Goal: Task Accomplishment & Management: Use online tool/utility

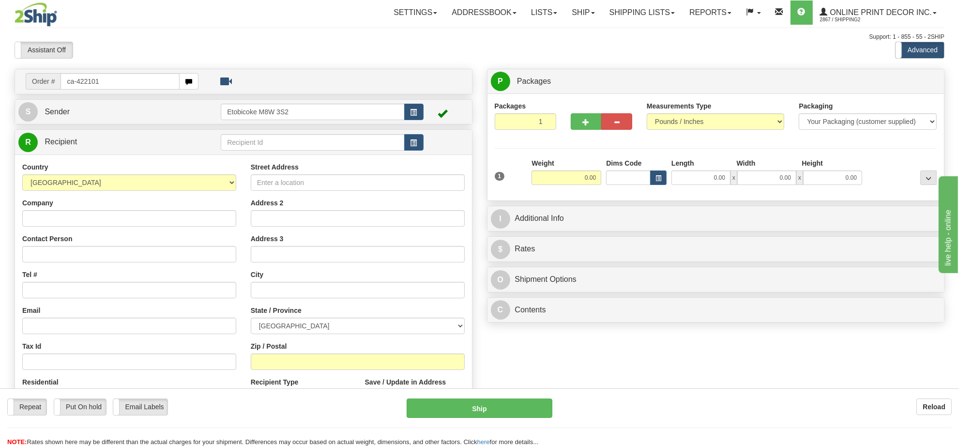
type input "ca-422101"
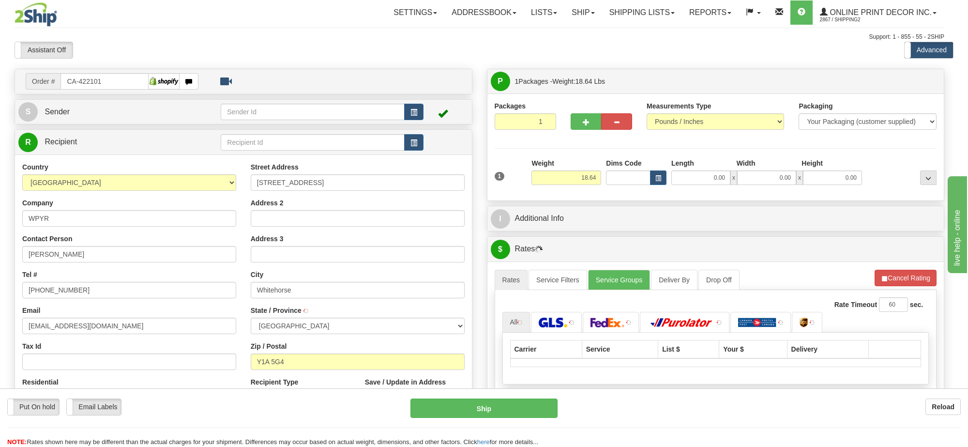
type input "WHITEHORSE"
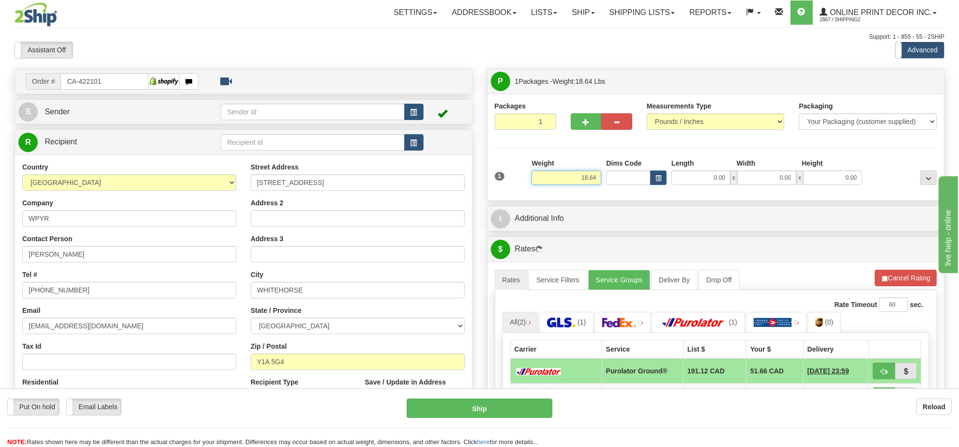
click at [582, 177] on input "18.64" at bounding box center [566, 177] width 70 height 15
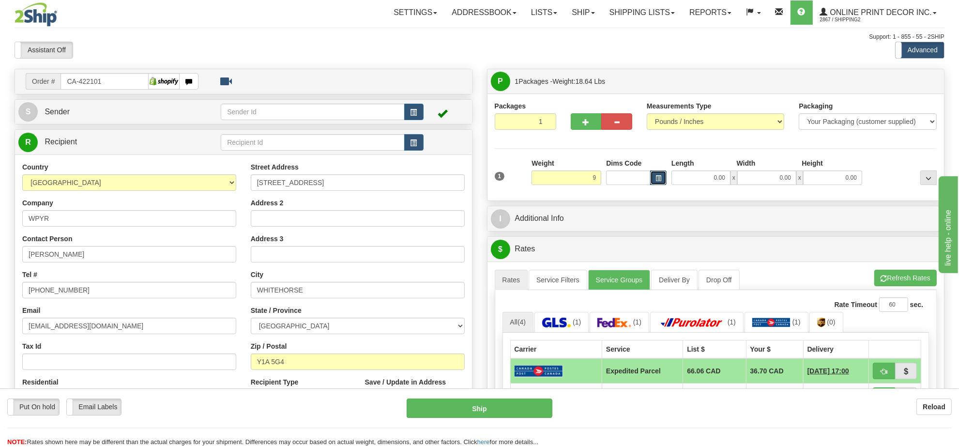
click at [652, 180] on button "button" at bounding box center [658, 177] width 16 height 15
type input "9.00"
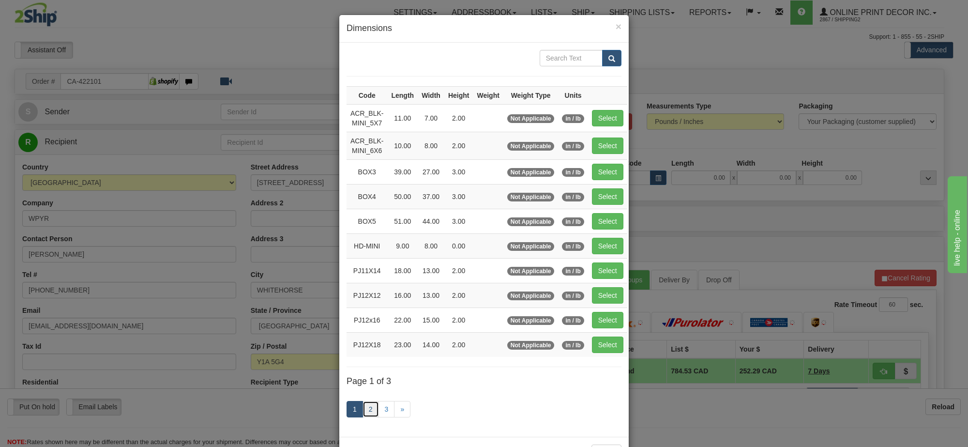
click at [362, 412] on link "2" at bounding box center [370, 409] width 16 height 16
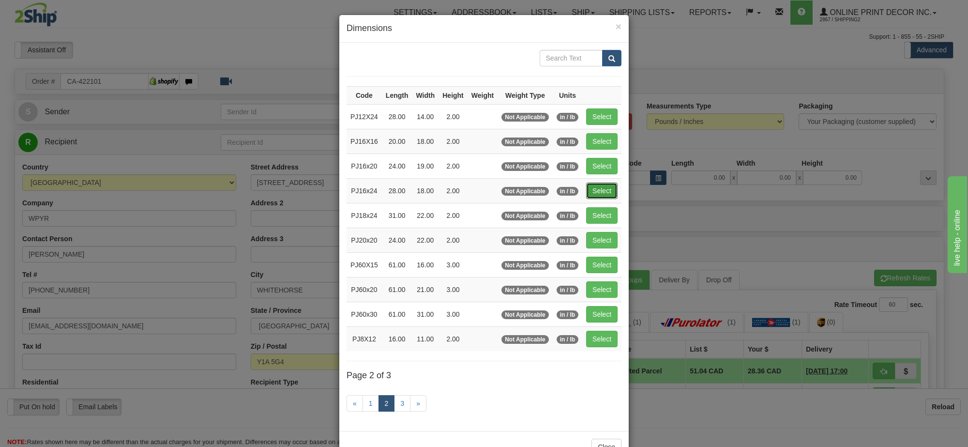
click at [602, 198] on button "Select" at bounding box center [601, 190] width 31 height 16
type input "PJ16x24"
type input "28.00"
type input "18.00"
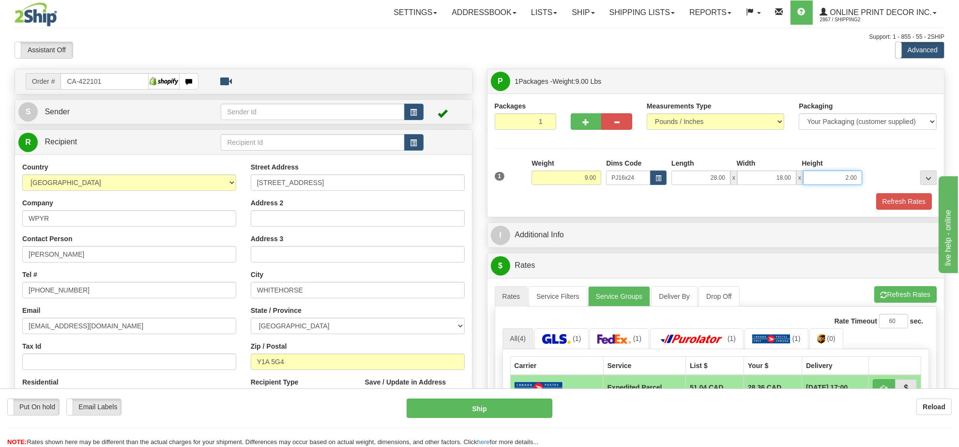
click at [841, 175] on input "2.00" at bounding box center [832, 177] width 59 height 15
click at [841, 174] on input "2.00" at bounding box center [832, 177] width 59 height 15
click at [840, 180] on input "62.00" at bounding box center [832, 177] width 59 height 15
type input "6.00"
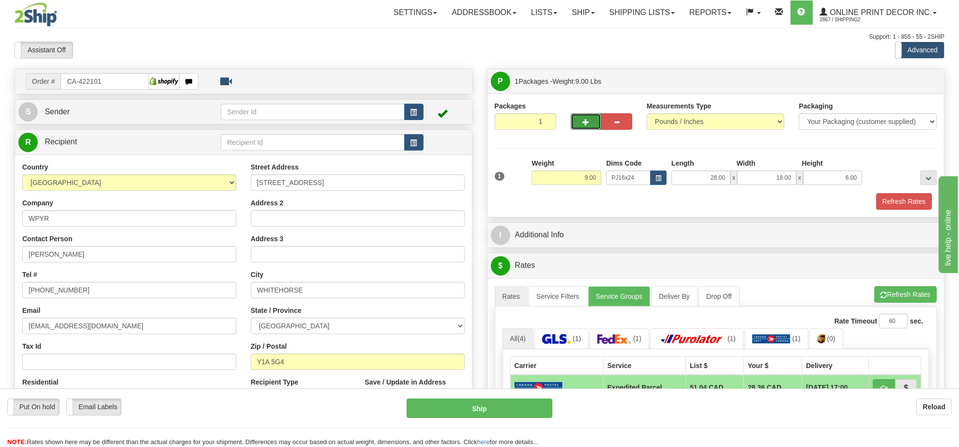
click at [577, 129] on button "button" at bounding box center [586, 121] width 31 height 16
radio input "true"
type input "2"
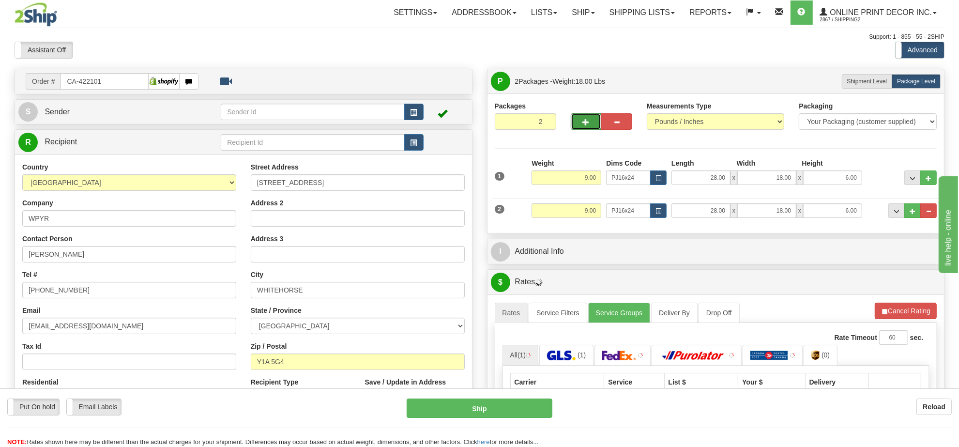
click at [581, 129] on button "button" at bounding box center [586, 121] width 31 height 16
type input "3"
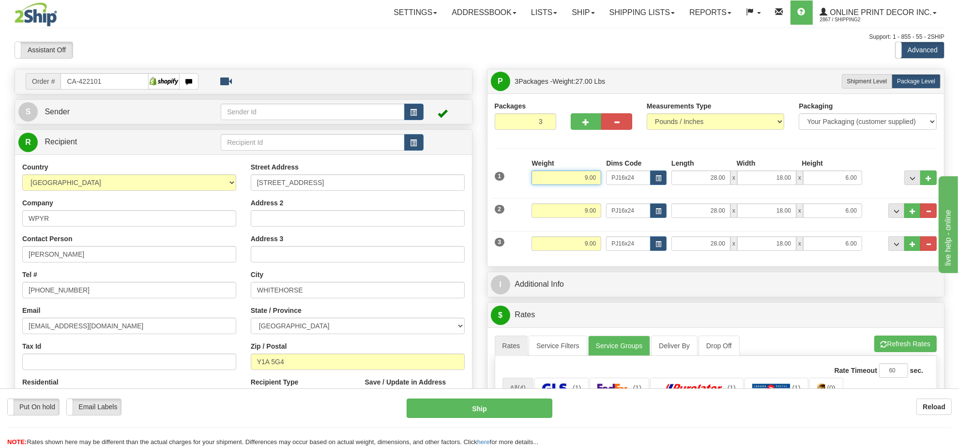
click at [587, 185] on input "9.00" at bounding box center [566, 177] width 70 height 15
type input "7.00"
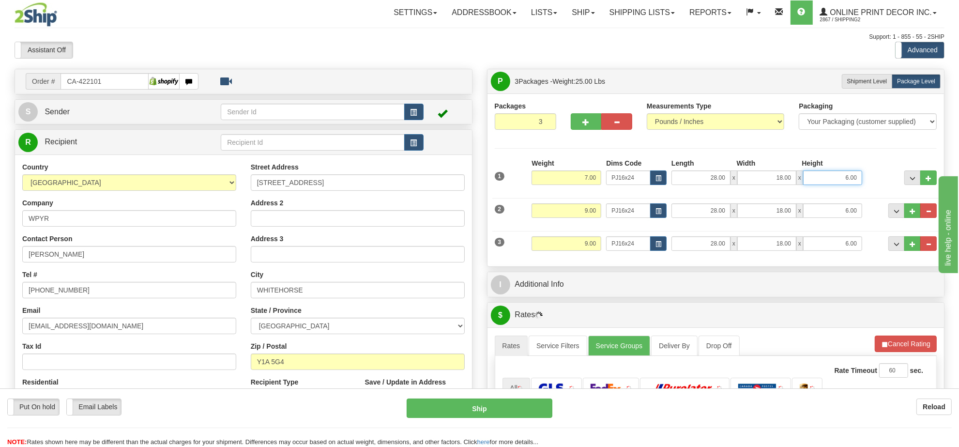
click at [842, 182] on input "6.00" at bounding box center [832, 177] width 59 height 15
click at [841, 182] on input "6.00" at bounding box center [832, 177] width 59 height 15
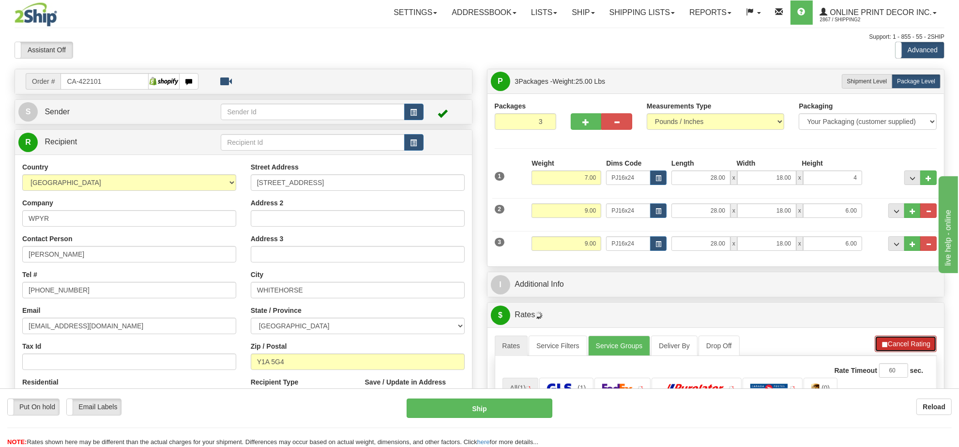
type input "4.00"
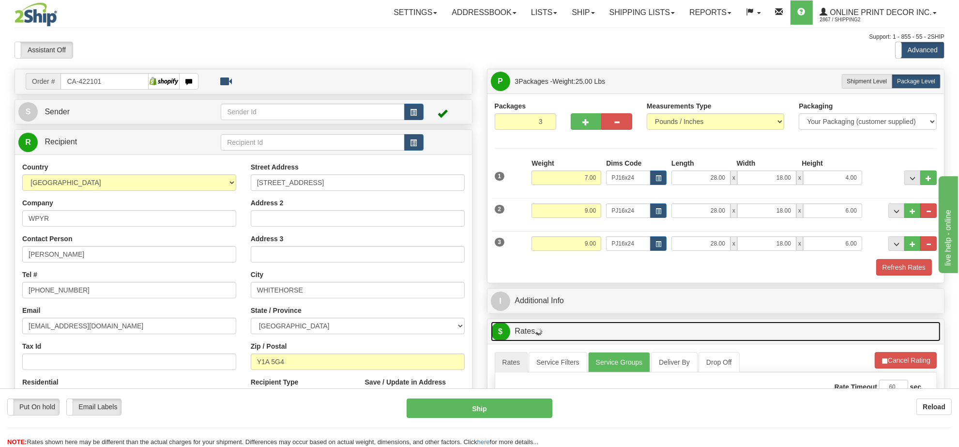
click at [895, 340] on link "$ Rates" at bounding box center [716, 331] width 450 height 20
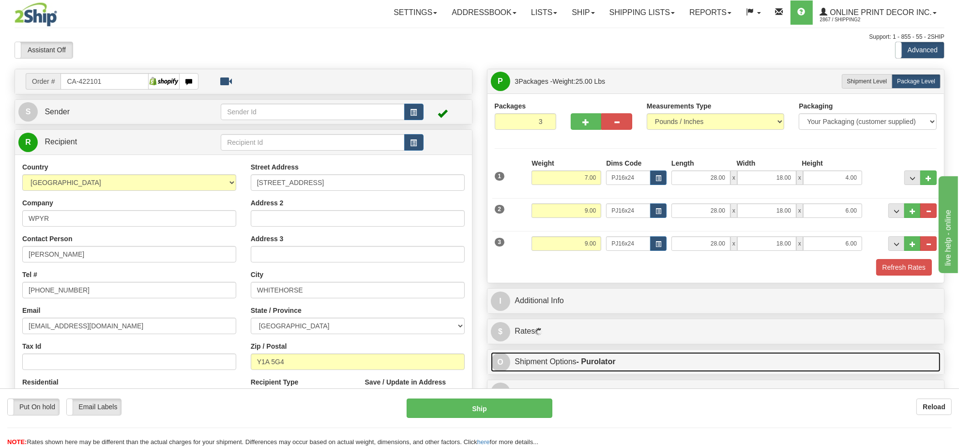
click at [896, 362] on link "O Shipment Options - Purolator" at bounding box center [716, 362] width 450 height 20
click at [871, 364] on link "O Shipment Options - Purolator" at bounding box center [716, 362] width 450 height 20
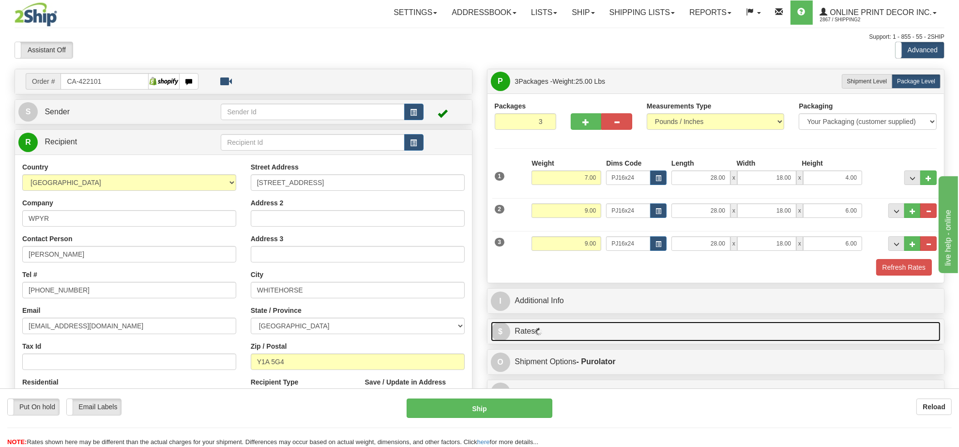
click at [840, 332] on link "$ Rates" at bounding box center [716, 331] width 450 height 20
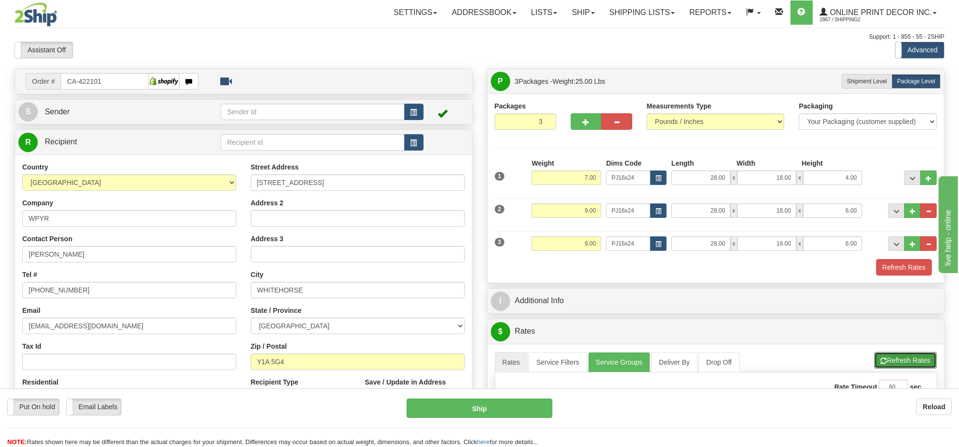
click at [909, 366] on button "Refresh Rates" at bounding box center [905, 360] width 62 height 16
click at [909, 364] on button "Cancel Rating" at bounding box center [905, 360] width 62 height 16
click at [909, 363] on button "Refresh Rates" at bounding box center [905, 360] width 62 height 16
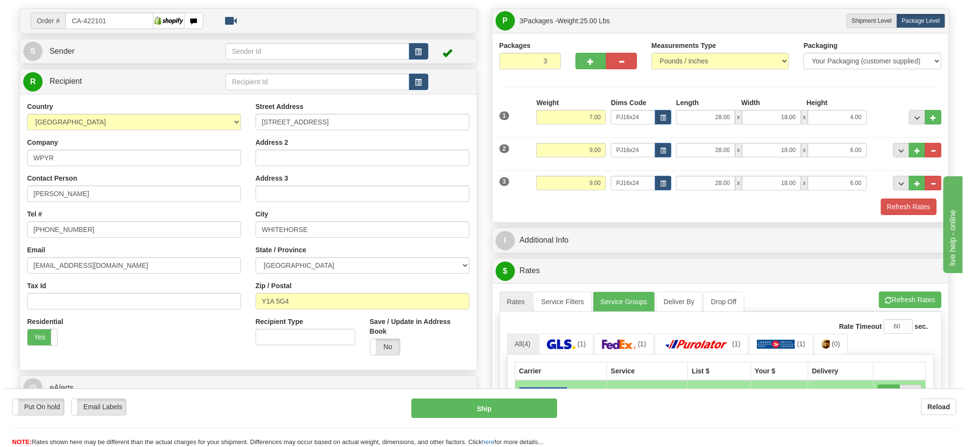
scroll to position [121, 0]
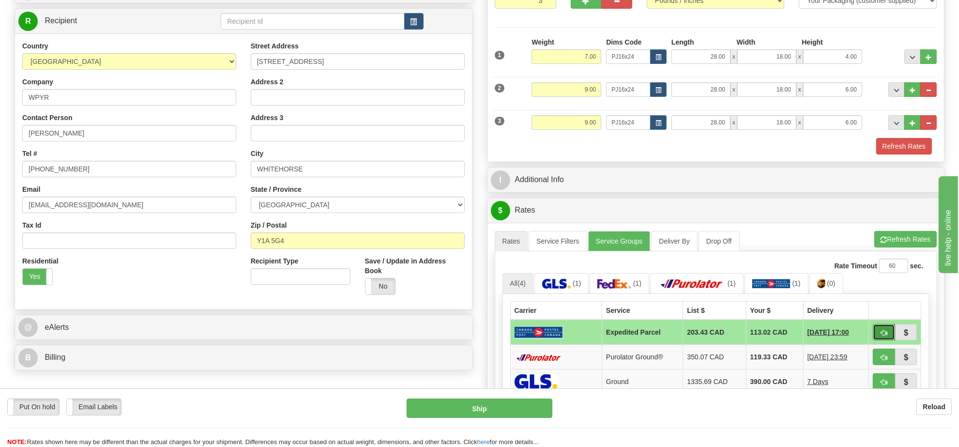
click at [886, 336] on span "button" at bounding box center [883, 333] width 7 height 6
type input "DOM.EP"
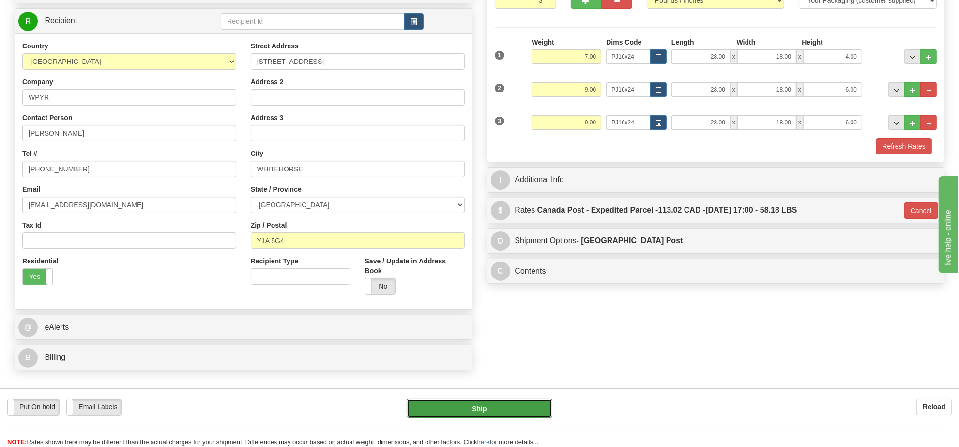
click at [521, 409] on button "Ship" at bounding box center [478, 407] width 145 height 19
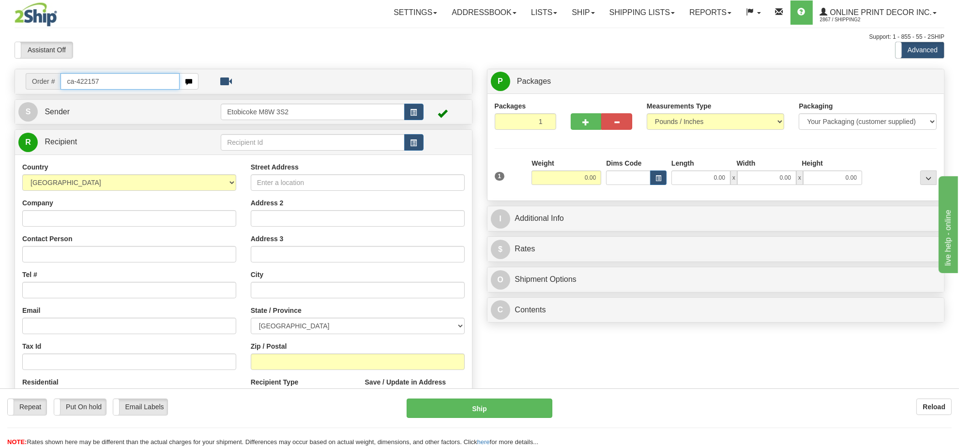
type input "ca-422157"
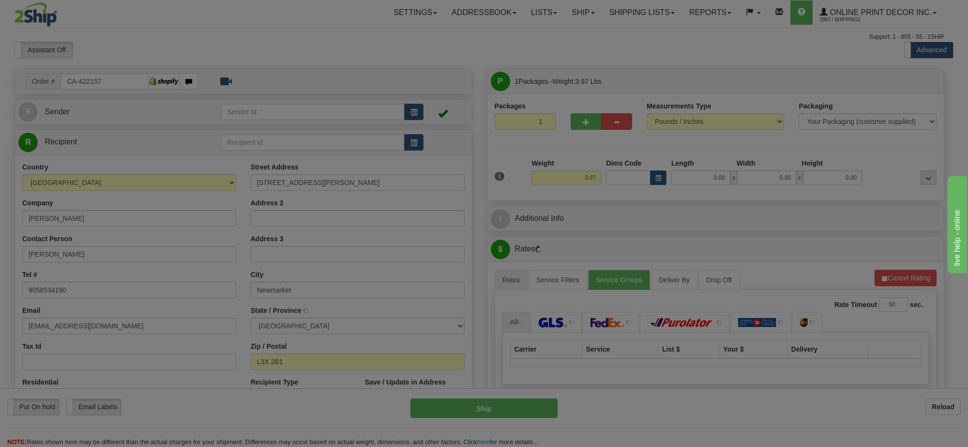
type input "NEWMARKET"
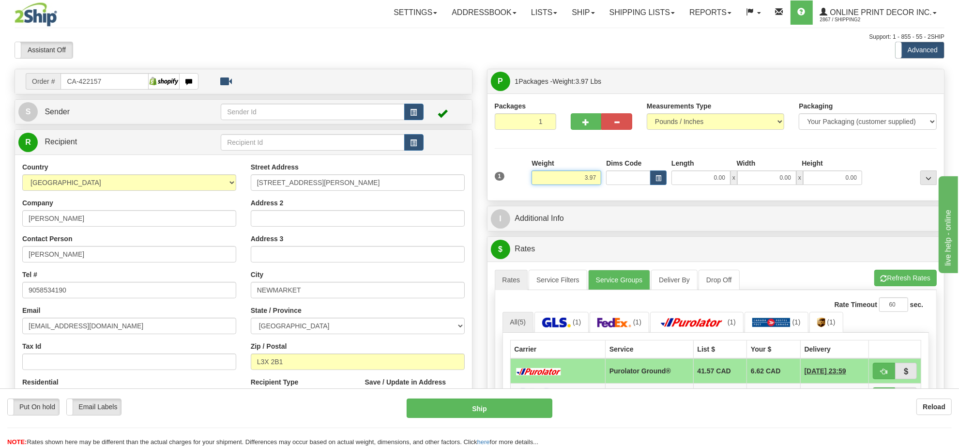
click at [564, 177] on input "3.97" at bounding box center [566, 177] width 70 height 15
click at [663, 174] on button "button" at bounding box center [658, 177] width 16 height 15
type input "8.00"
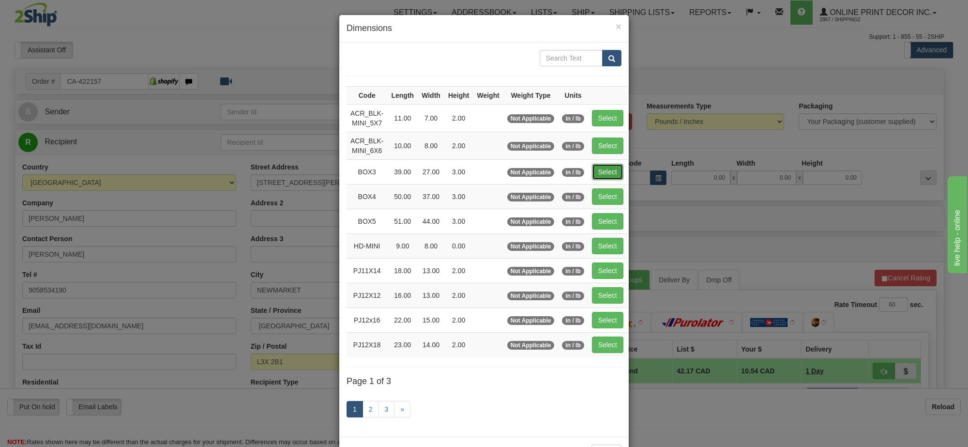
click at [593, 176] on button "Select" at bounding box center [607, 172] width 31 height 16
type input "BOX3"
type input "39.00"
type input "27.00"
type input "3.00"
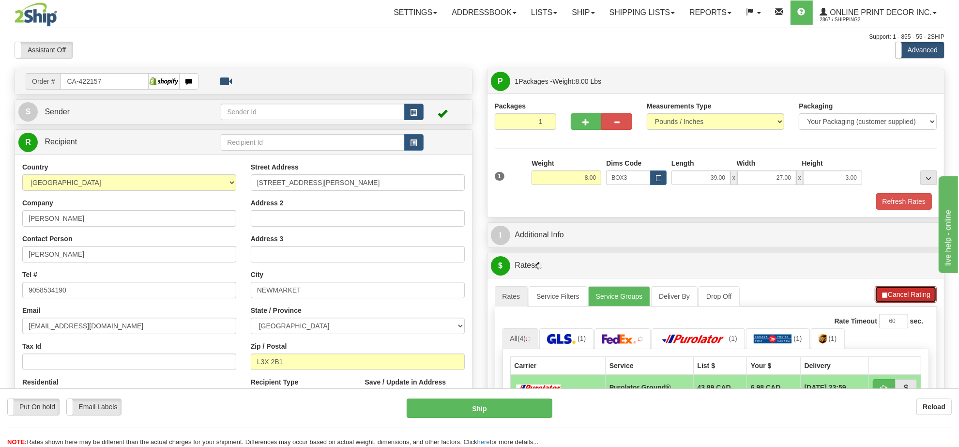
click at [893, 301] on button "Cancel Rating" at bounding box center [905, 294] width 62 height 16
click at [893, 301] on button "Refresh Rates" at bounding box center [905, 294] width 62 height 16
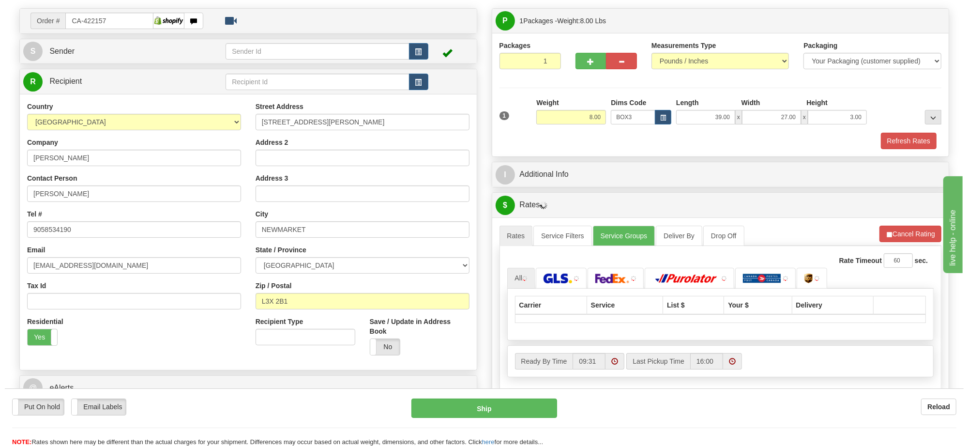
scroll to position [121, 0]
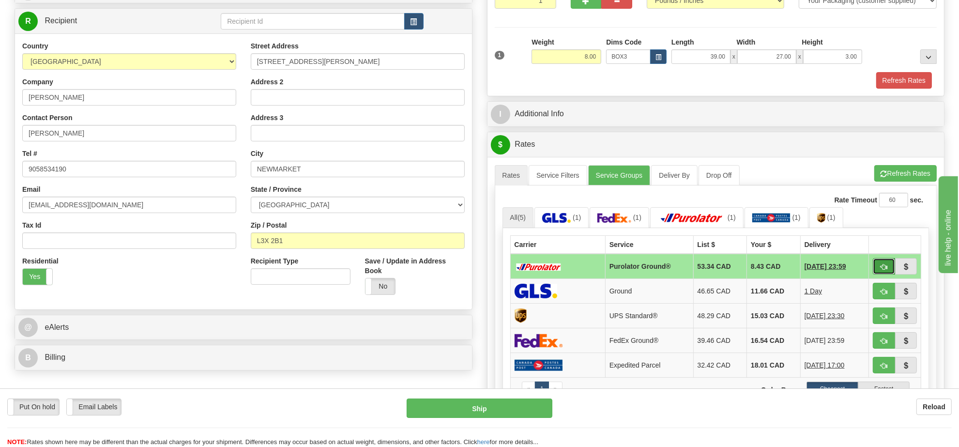
click at [876, 272] on button "button" at bounding box center [883, 266] width 22 height 16
type input "260"
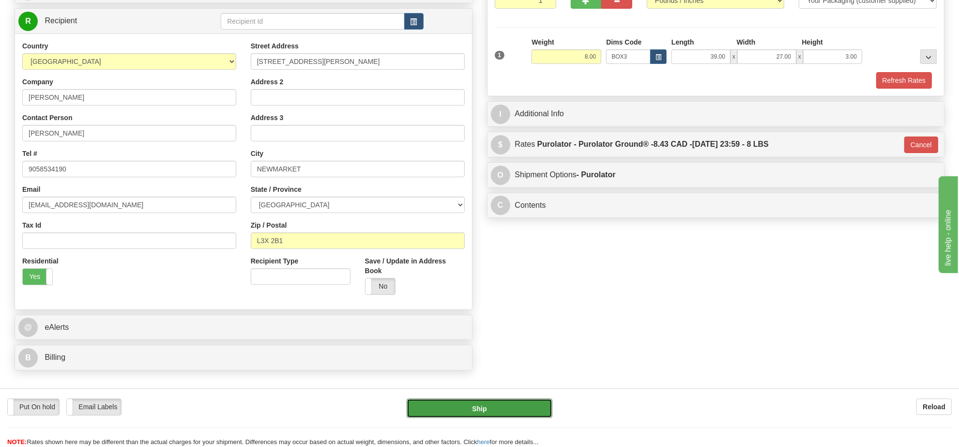
click at [511, 400] on button "Ship" at bounding box center [478, 407] width 145 height 19
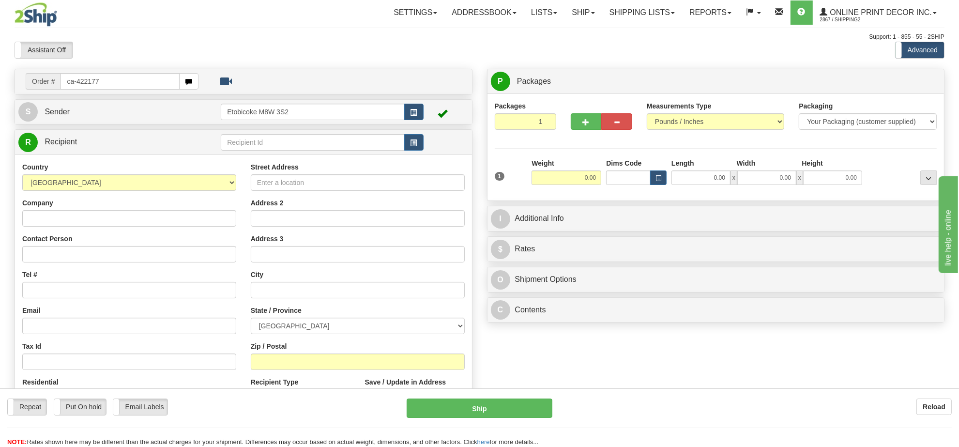
type input "ca-422177"
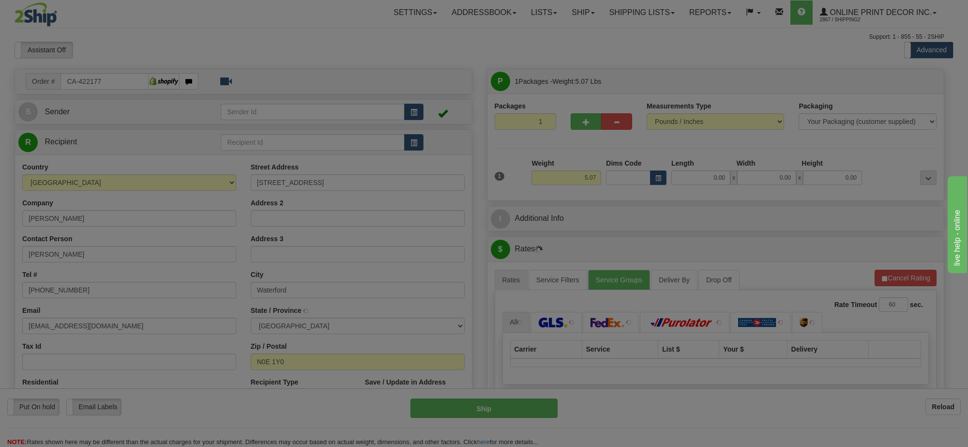
type input "WATERFORD"
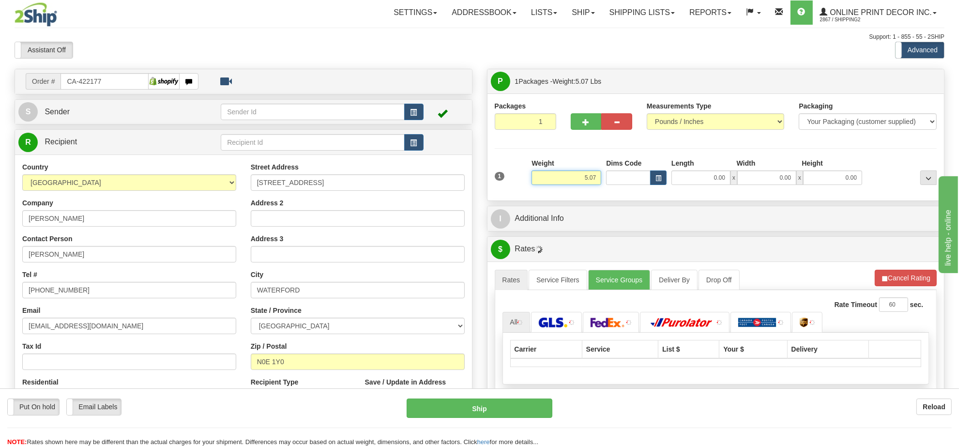
click at [581, 173] on input "5.07" at bounding box center [566, 177] width 70 height 15
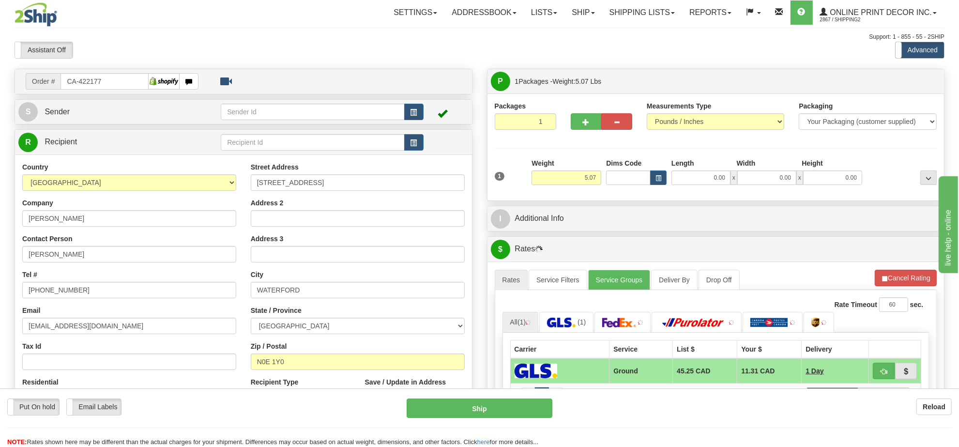
click at [581, 166] on div "Weight 5.07" at bounding box center [566, 171] width 70 height 27
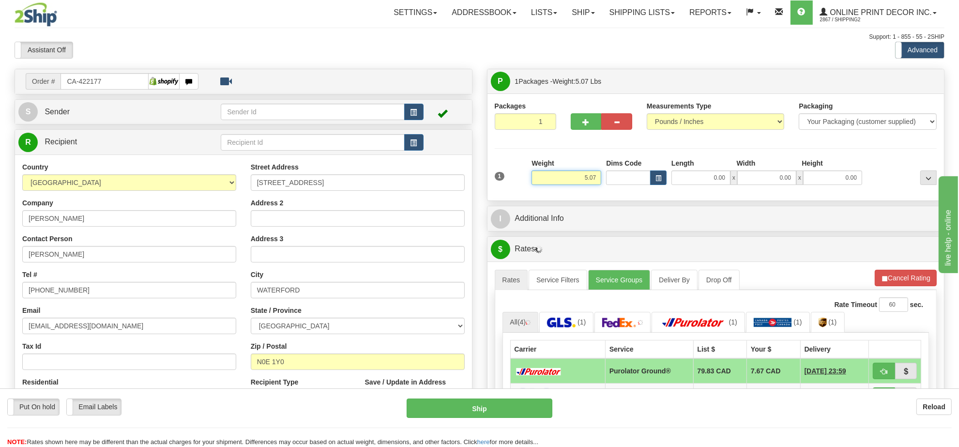
click at [594, 178] on input "5.07" at bounding box center [566, 177] width 70 height 15
type input "9.00"
click at [658, 178] on span "button" at bounding box center [658, 178] width 6 height 5
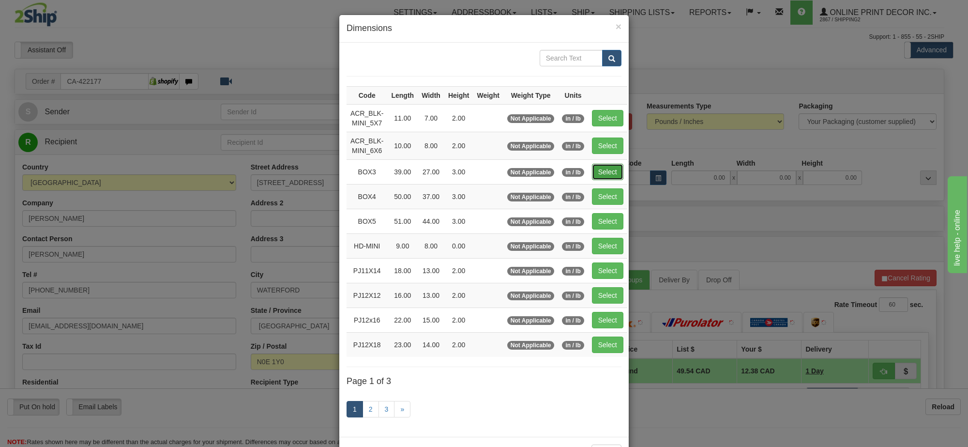
click at [611, 167] on button "Select" at bounding box center [607, 172] width 31 height 16
type input "BOX3"
type input "39.00"
type input "27.00"
type input "3.00"
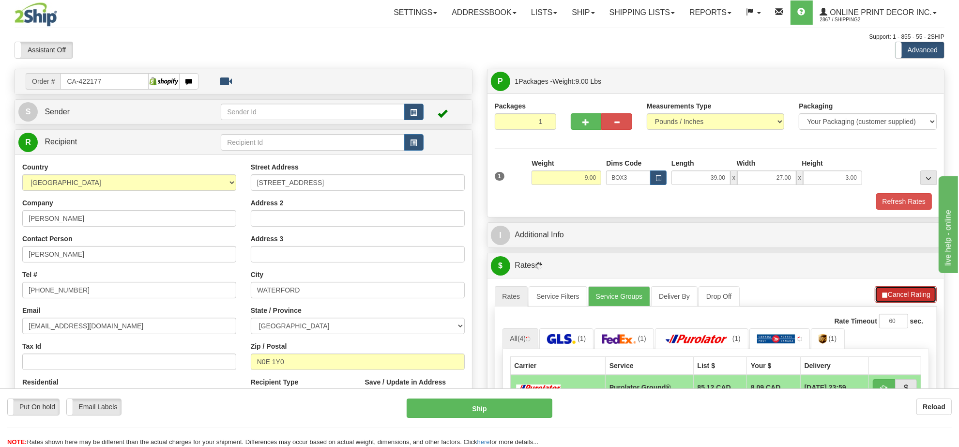
click at [898, 296] on button "Cancel Rating" at bounding box center [905, 294] width 62 height 16
click at [0, 0] on button "Refresh Rates" at bounding box center [0, 0] width 0 height 0
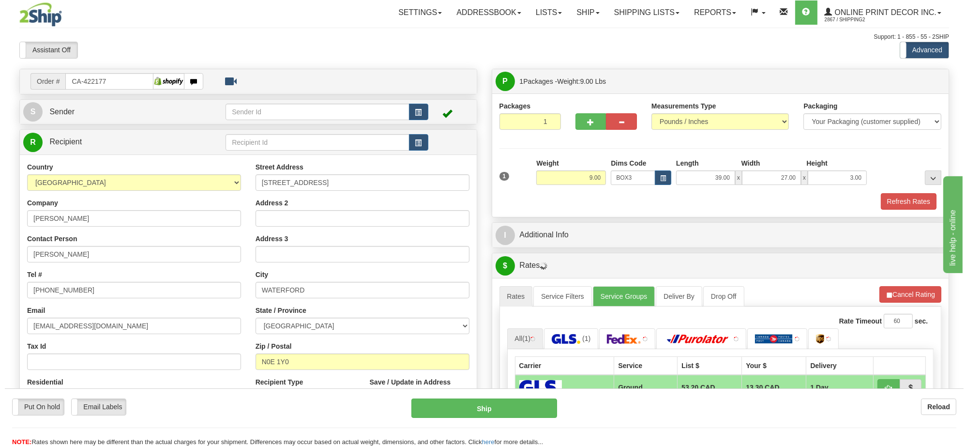
scroll to position [121, 0]
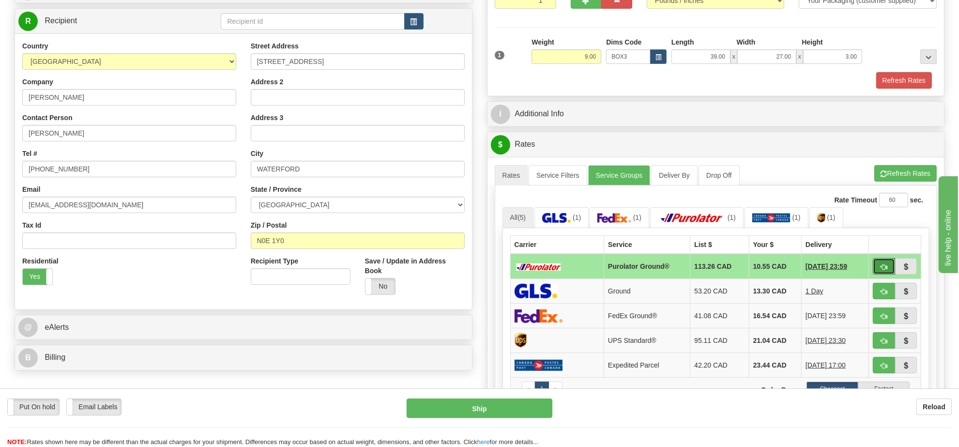
click at [880, 270] on span "button" at bounding box center [883, 267] width 7 height 6
type input "260"
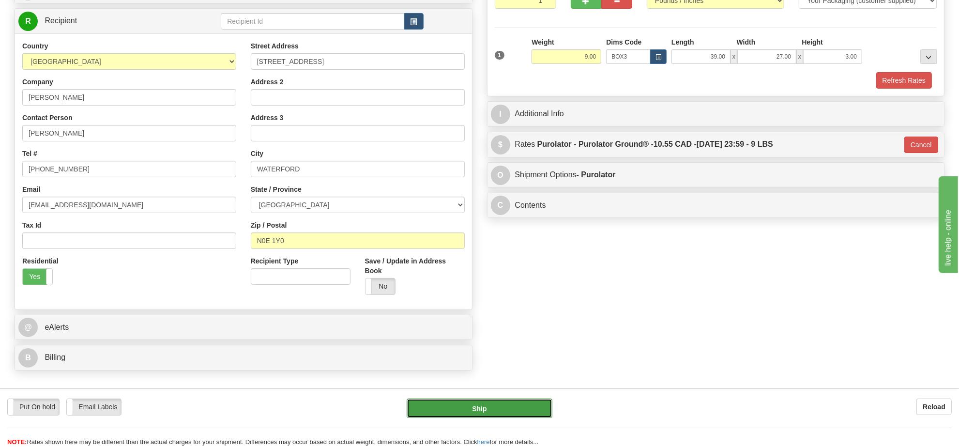
click at [525, 400] on button "Ship" at bounding box center [478, 407] width 145 height 19
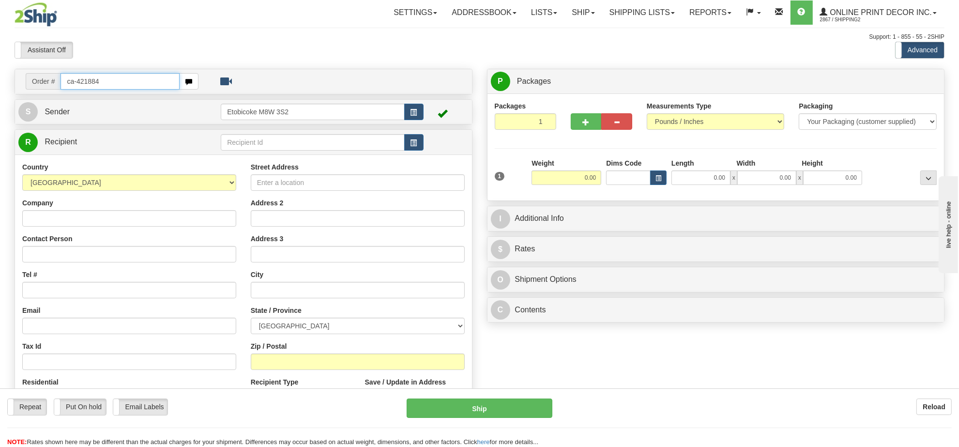
type input "ca-421884"
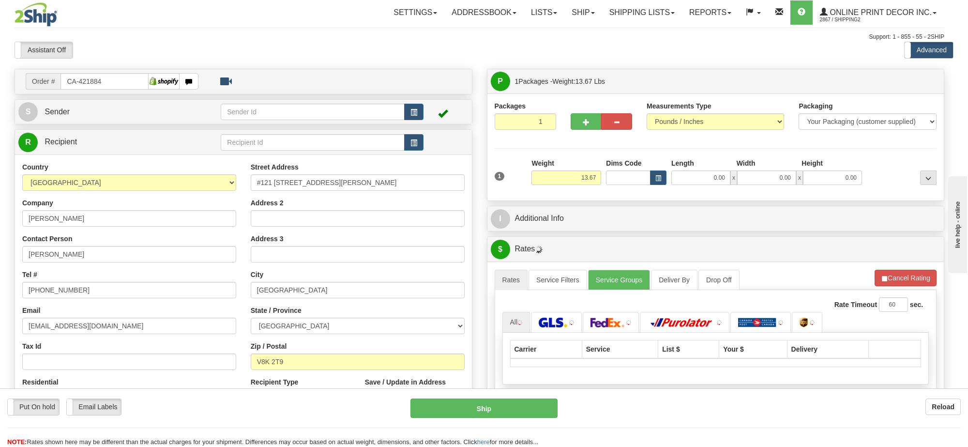
type input "SALT SPRING ISLAND"
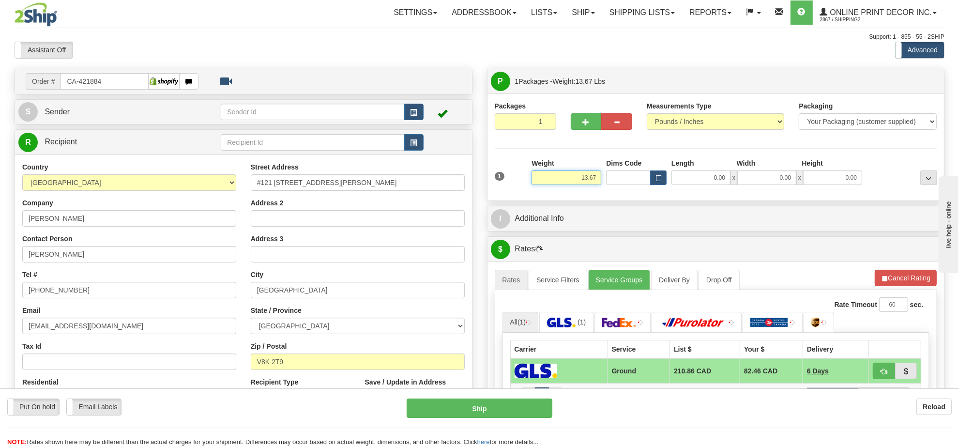
click at [587, 175] on input "13.67" at bounding box center [566, 177] width 70 height 15
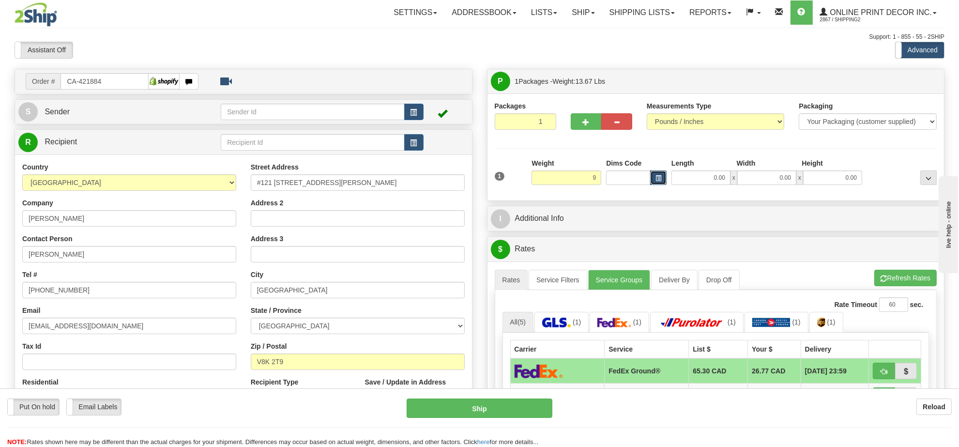
type input "9.00"
click at [662, 184] on button "button" at bounding box center [658, 177] width 16 height 15
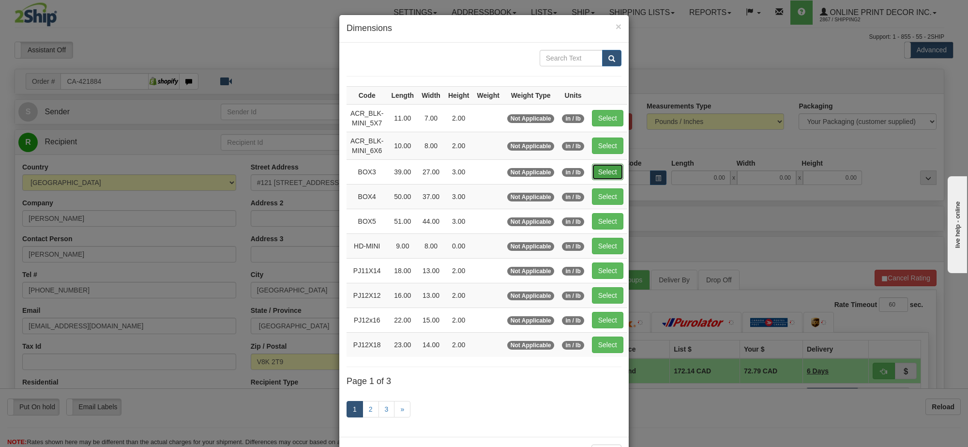
click at [599, 168] on button "Select" at bounding box center [607, 172] width 31 height 16
type input "BOX3"
type input "39.00"
type input "27.00"
type input "3.00"
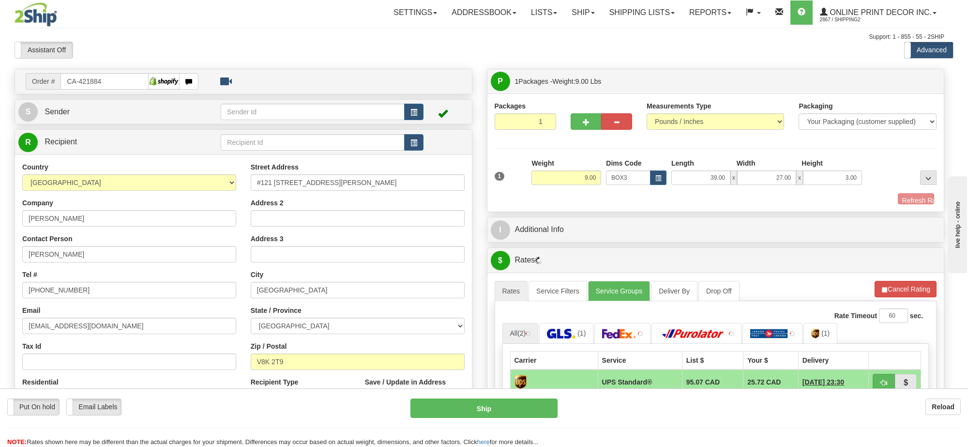
click at [579, 133] on div at bounding box center [601, 119] width 76 height 37
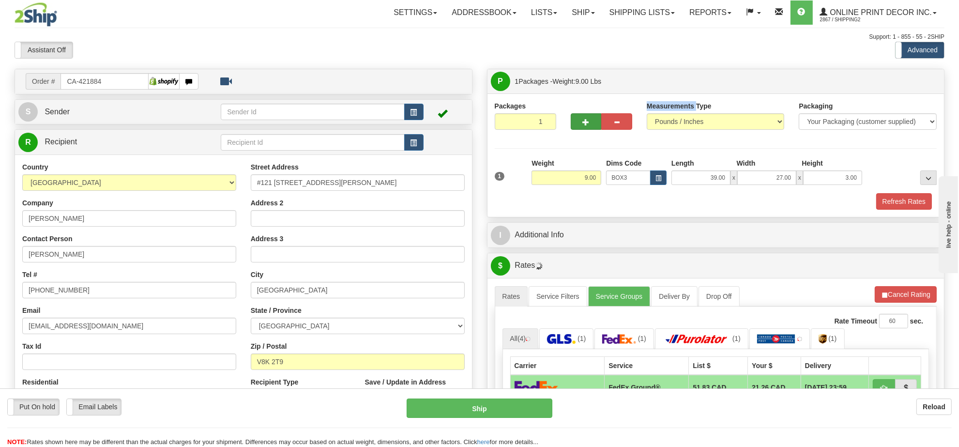
drag, startPoint x: 579, startPoint y: 133, endPoint x: 580, endPoint y: 123, distance: 9.7
click at [579, 131] on div at bounding box center [601, 119] width 76 height 37
click at [581, 123] on button "button" at bounding box center [586, 121] width 31 height 16
radio input "true"
type input "2"
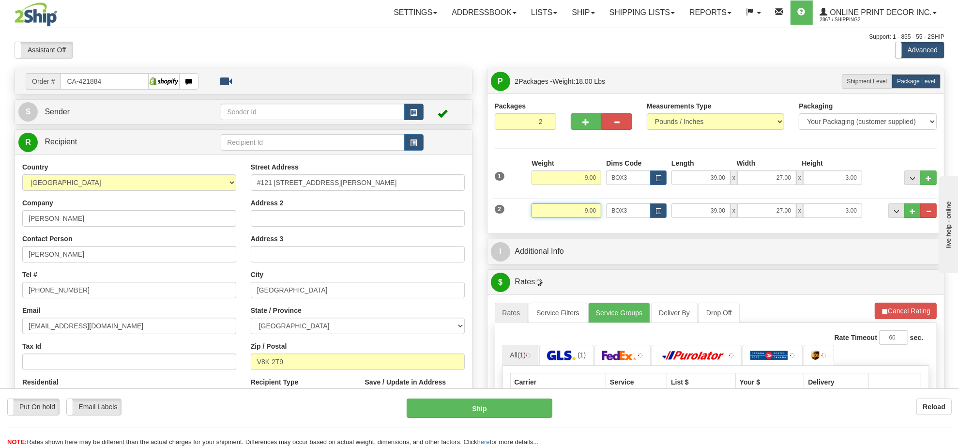
click at [586, 208] on input "9.00" at bounding box center [566, 210] width 70 height 15
click at [586, 209] on input "9.00" at bounding box center [566, 210] width 70 height 15
type input "8.00"
click at [586, 121] on span "button" at bounding box center [586, 122] width 7 height 6
type input "3"
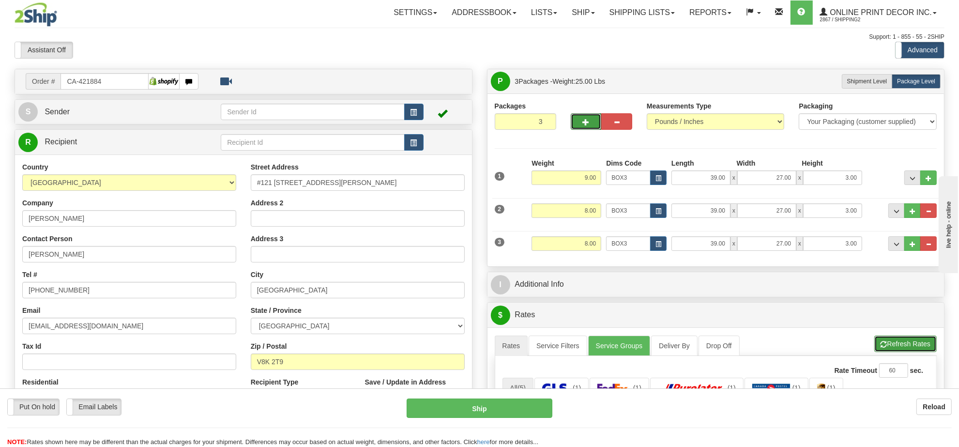
click at [892, 349] on button "Refresh Rates" at bounding box center [905, 343] width 62 height 16
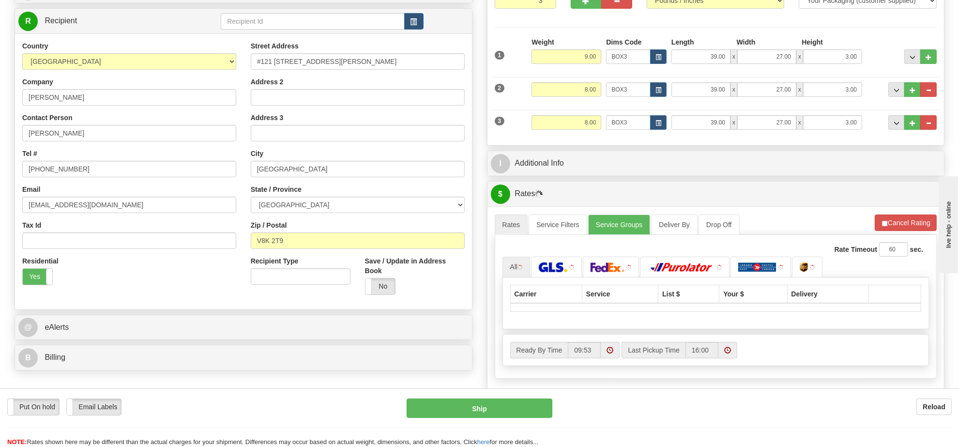
scroll to position [181, 0]
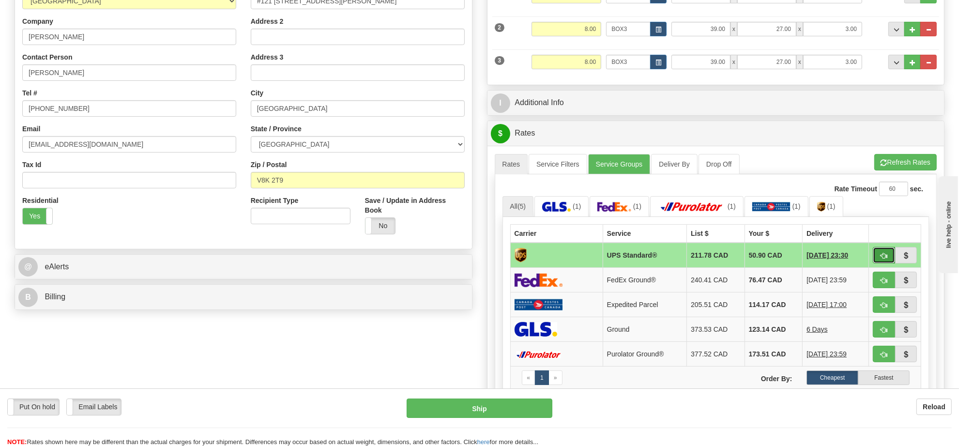
click at [880, 259] on span "button" at bounding box center [883, 256] width 7 height 6
type input "11"
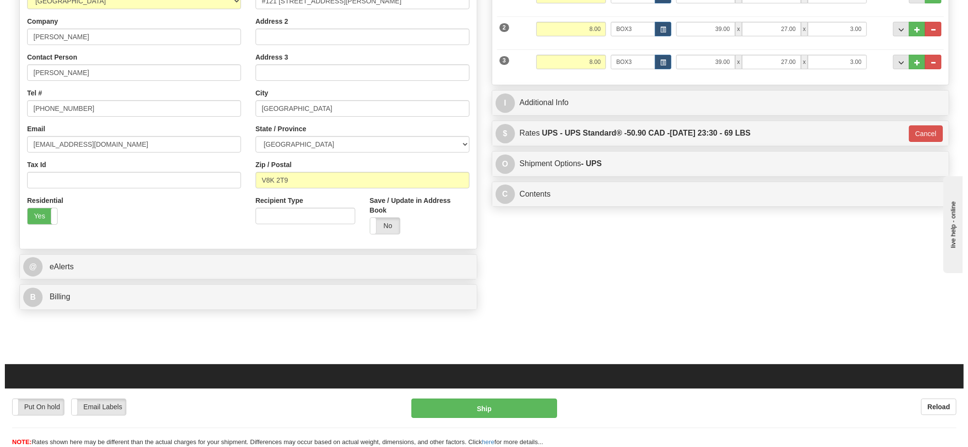
scroll to position [60, 0]
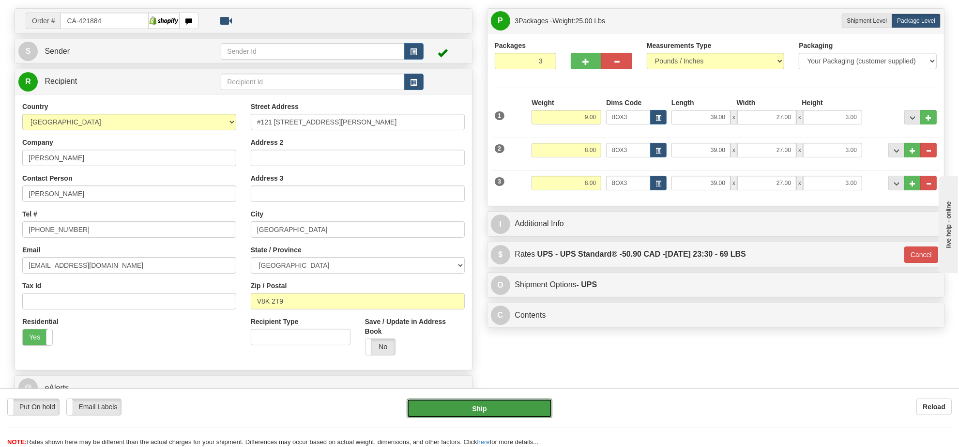
click at [514, 412] on button "Ship" at bounding box center [478, 407] width 145 height 19
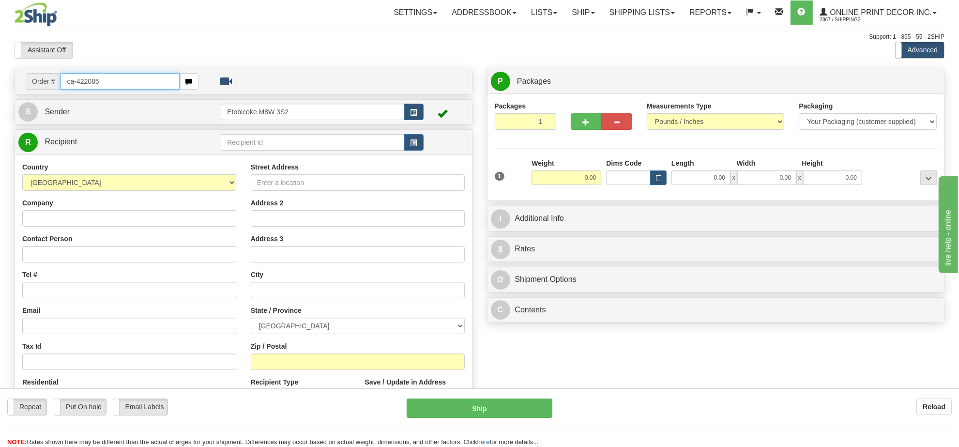
type input "ca-422085"
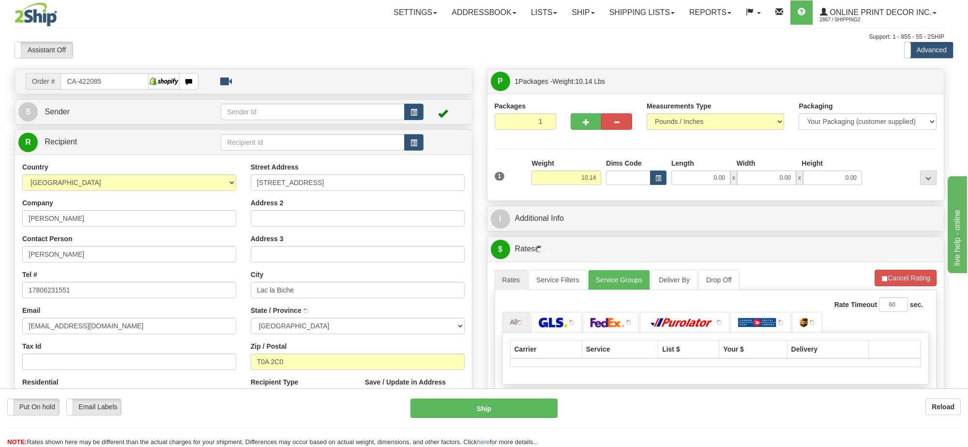
type input "LAC LA BICHE"
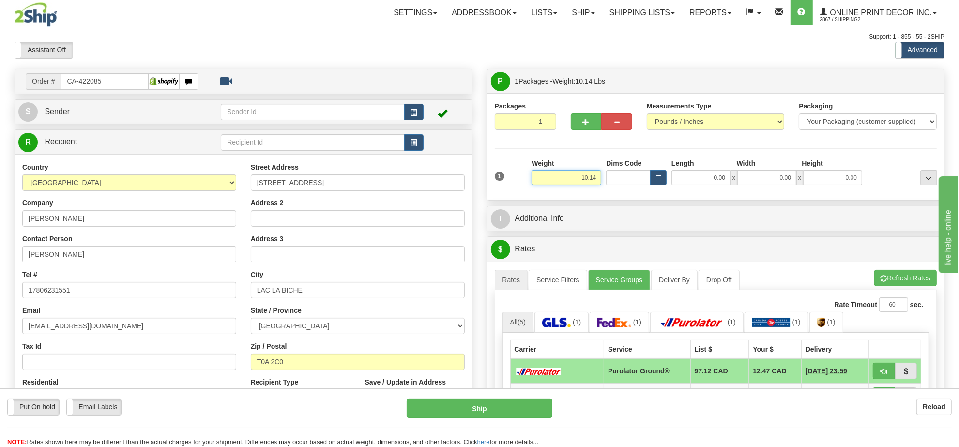
click at [581, 180] on input "10.14" at bounding box center [566, 177] width 70 height 15
type input "9.00"
click at [655, 179] on span "button" at bounding box center [658, 178] width 6 height 5
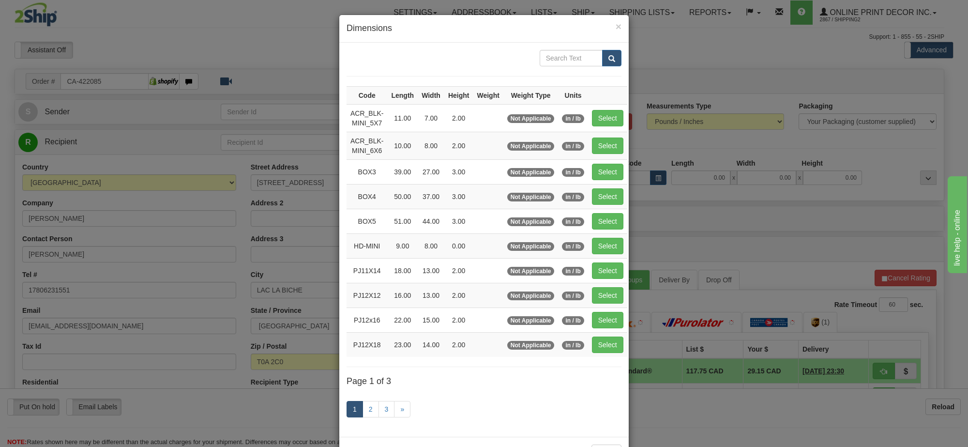
click at [605, 159] on td "Select" at bounding box center [607, 146] width 39 height 28
click at [608, 174] on button "Select" at bounding box center [607, 172] width 31 height 16
type input "BOX3"
type input "39.00"
type input "27.00"
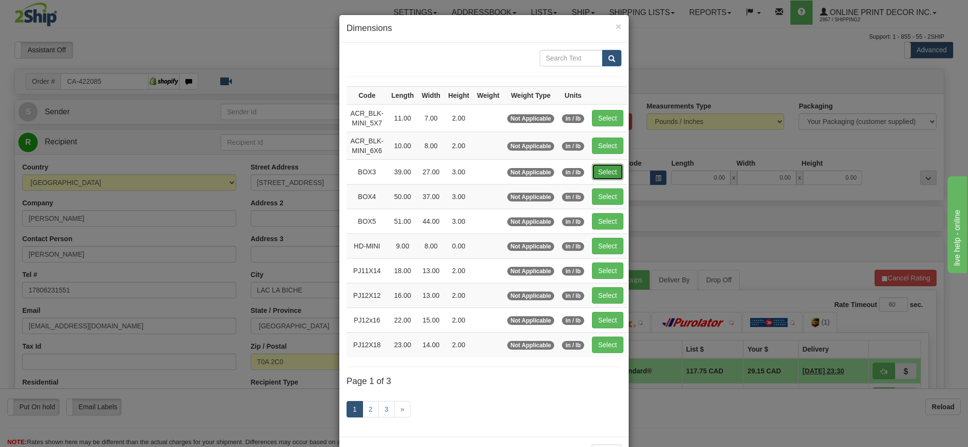
type input "3.00"
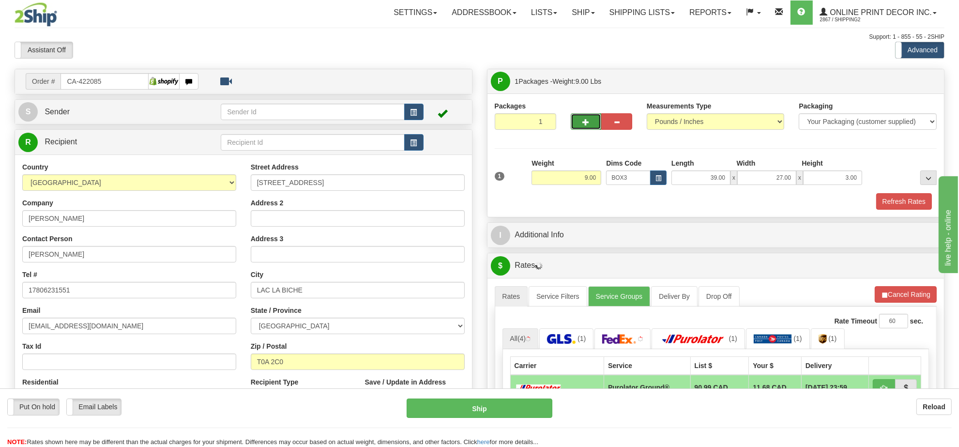
click at [592, 128] on button "button" at bounding box center [586, 121] width 31 height 16
radio input "true"
type input "2"
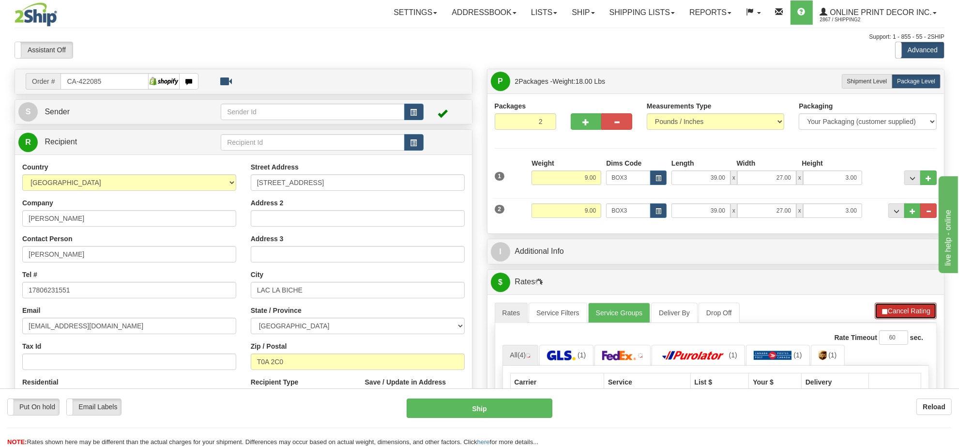
click at [895, 315] on button "Cancel Rating" at bounding box center [905, 310] width 62 height 16
click at [0, 0] on button "Refresh Rates" at bounding box center [0, 0] width 0 height 0
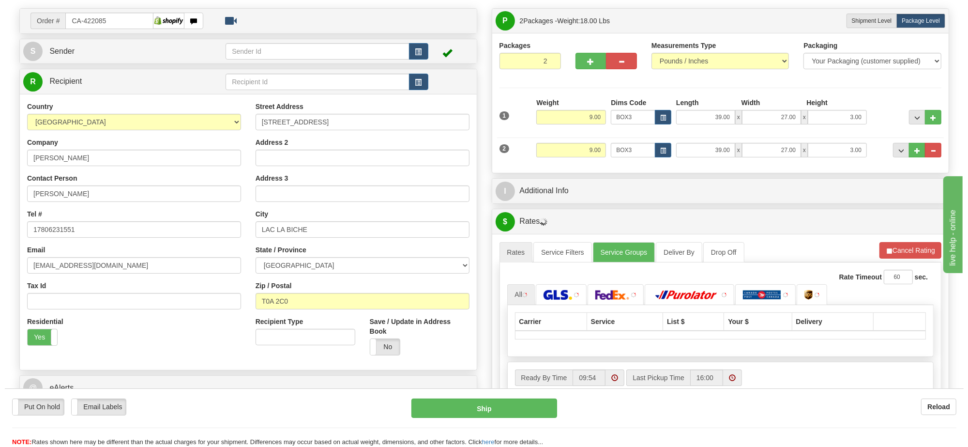
scroll to position [121, 0]
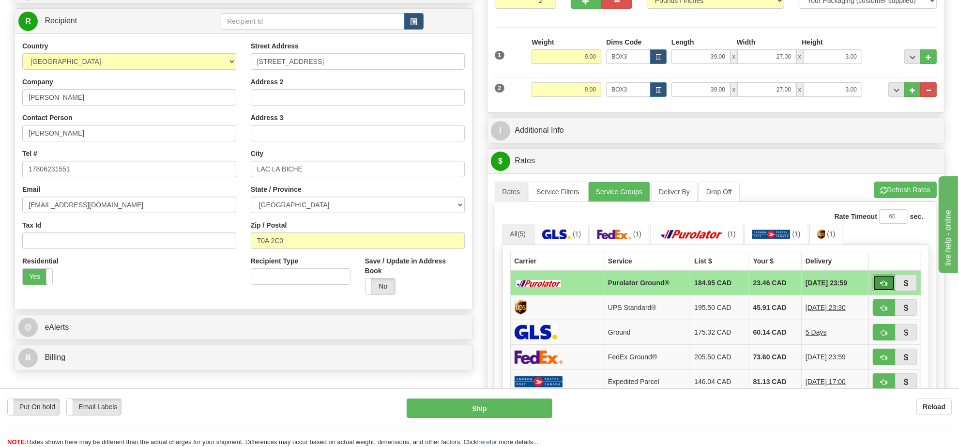
click at [881, 286] on span "button" at bounding box center [883, 283] width 7 height 6
type input "260"
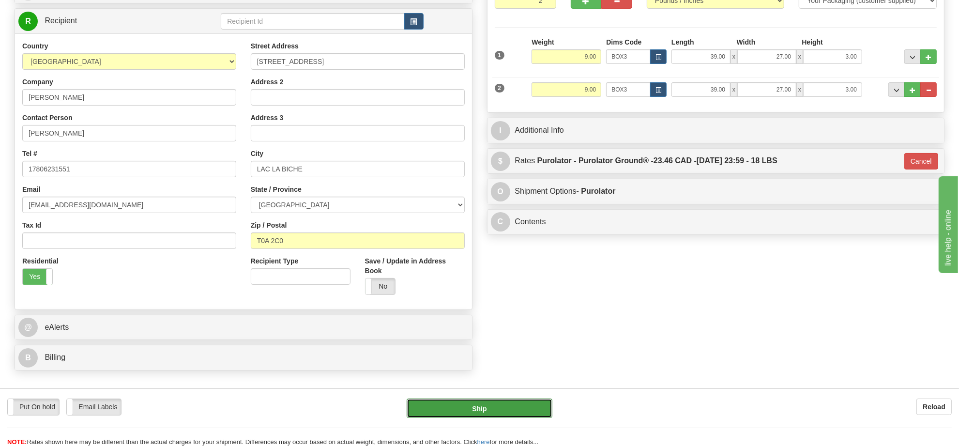
click at [535, 410] on button "Ship" at bounding box center [478, 407] width 145 height 19
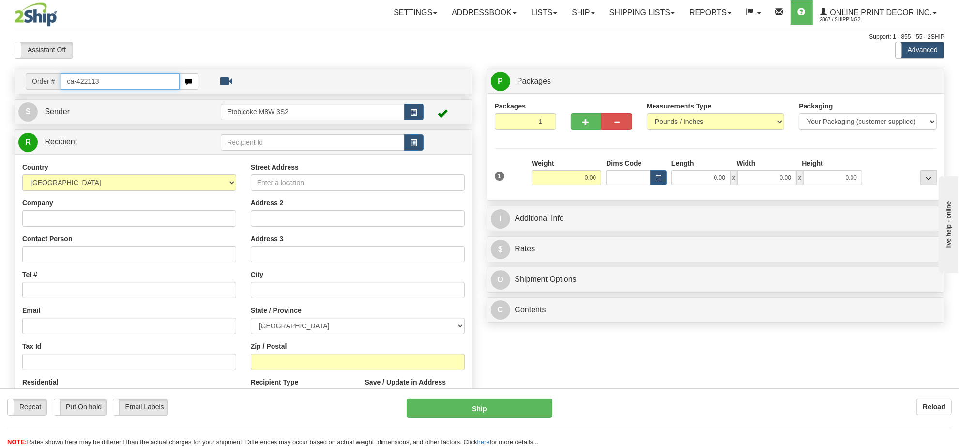
type input "ca-422113"
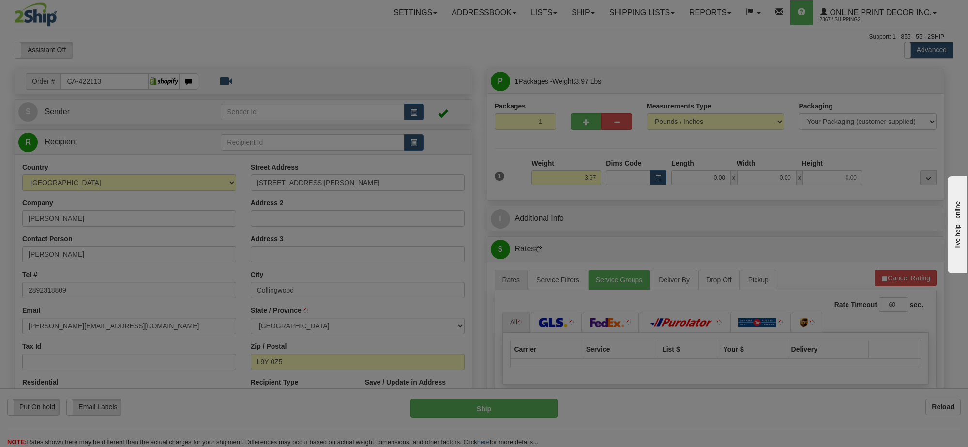
type input "COLLINGWOOD"
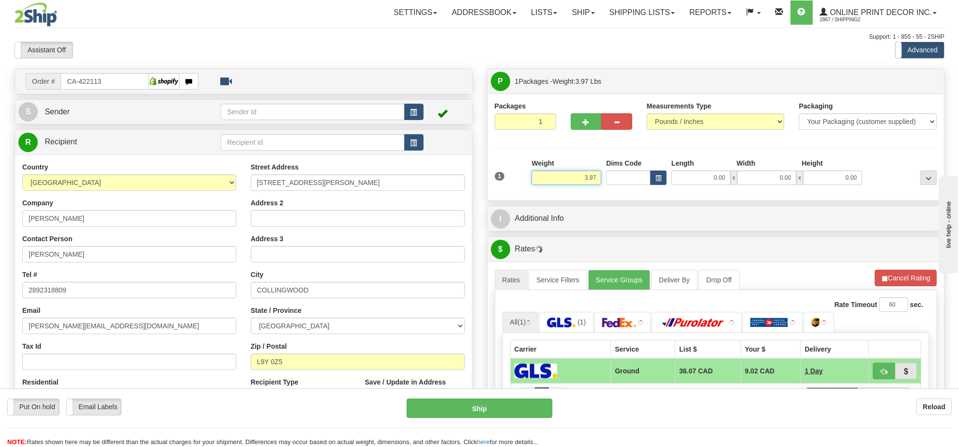
click at [582, 177] on input "3.97" at bounding box center [566, 177] width 70 height 15
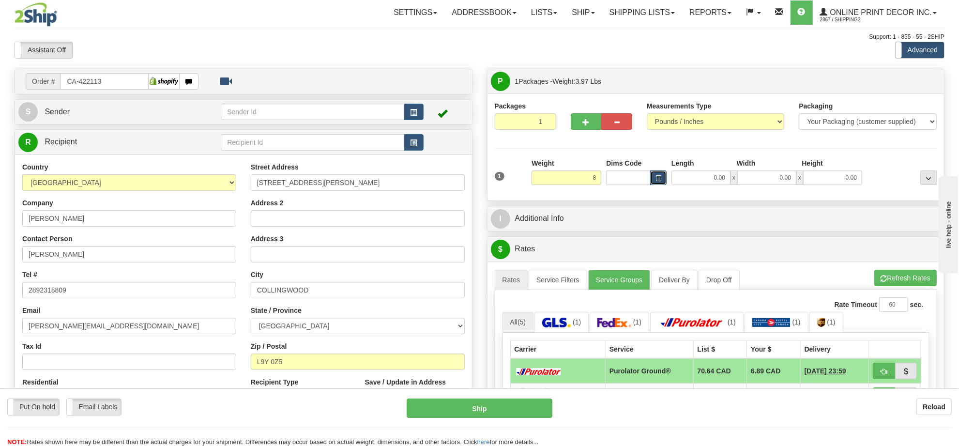
type input "8.00"
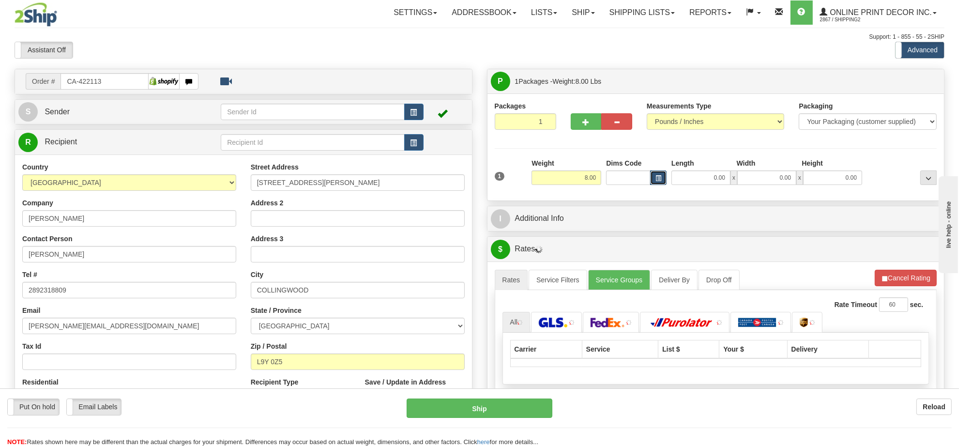
click at [652, 176] on button "button" at bounding box center [658, 177] width 16 height 15
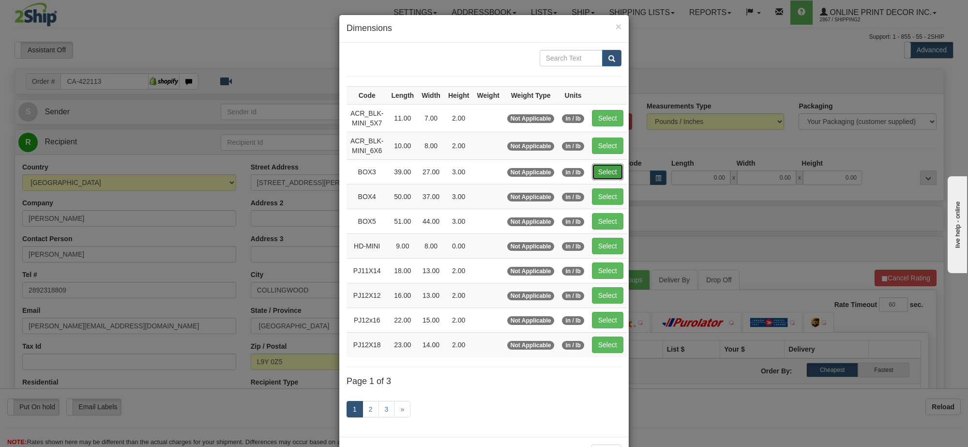
click at [606, 172] on button "Select" at bounding box center [607, 172] width 31 height 16
type input "BOX3"
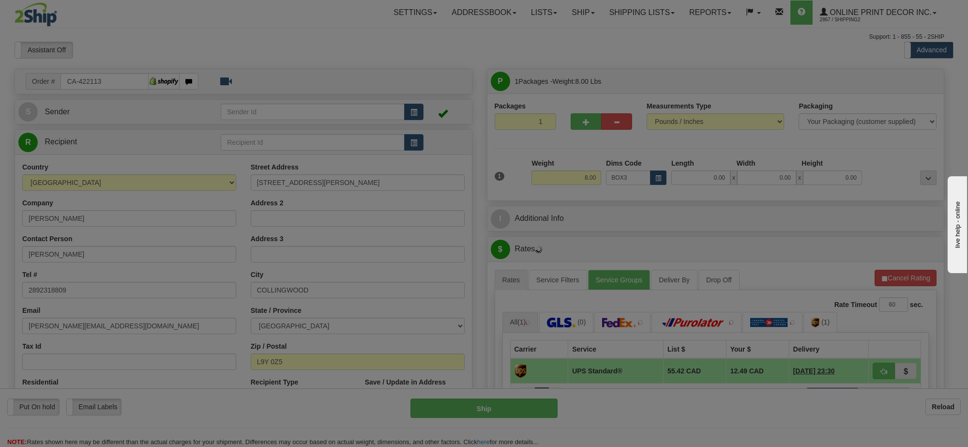
type input "39.00"
type input "27.00"
type input "3.00"
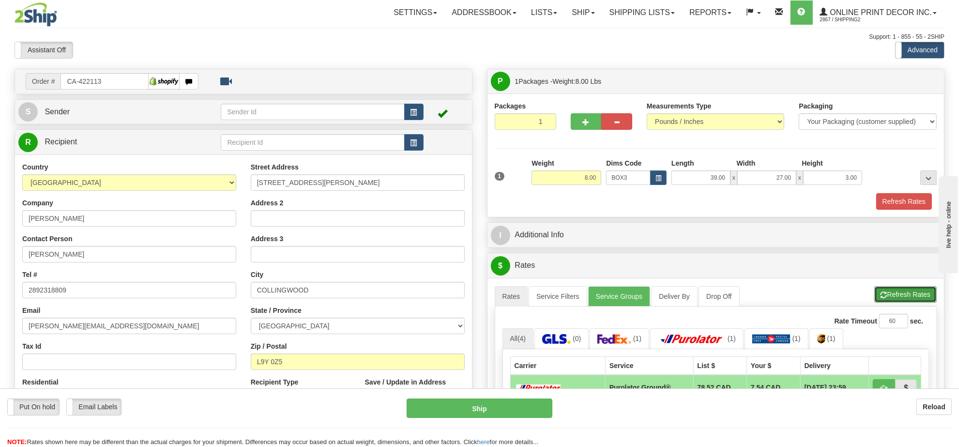
click at [886, 297] on span "button" at bounding box center [883, 295] width 7 height 6
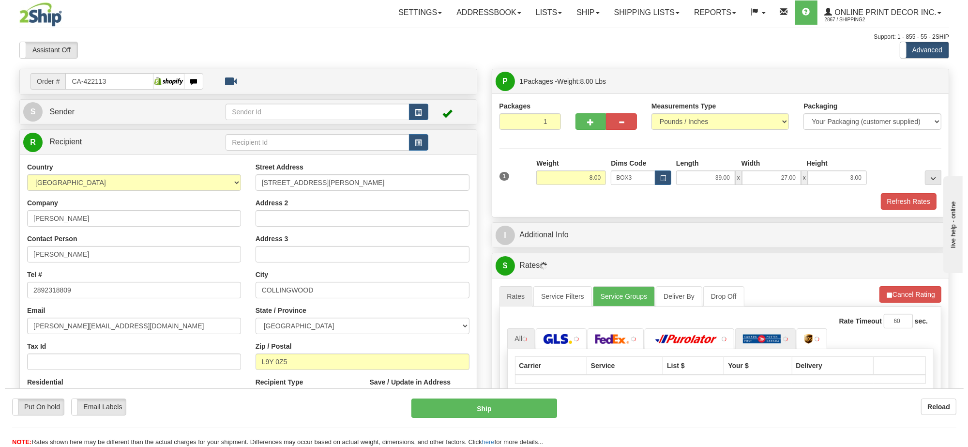
scroll to position [121, 0]
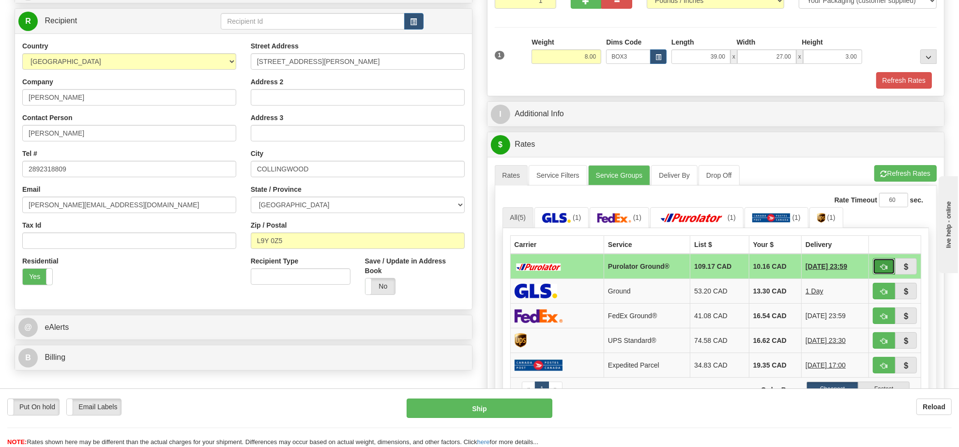
click at [876, 271] on button "button" at bounding box center [883, 266] width 22 height 16
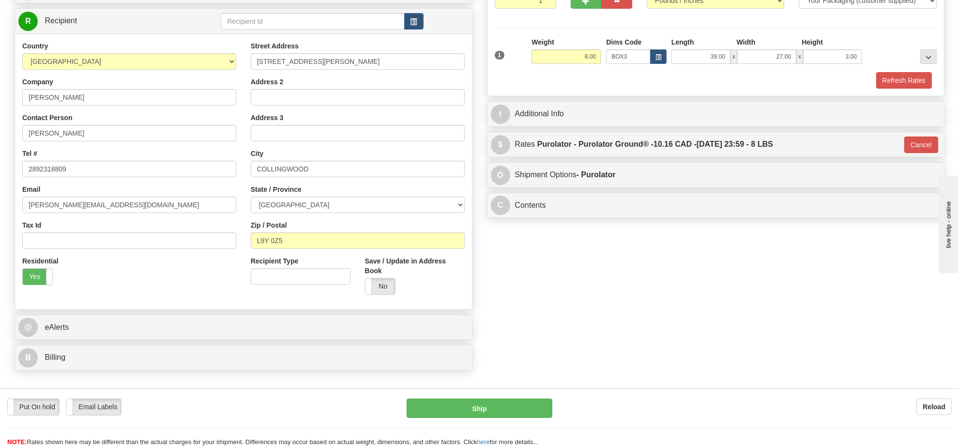
type input "260"
click at [518, 406] on button "Ship" at bounding box center [478, 407] width 145 height 19
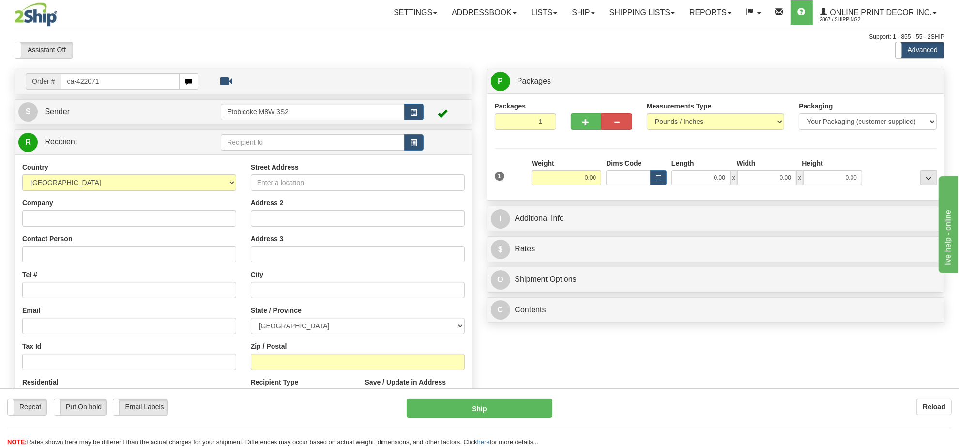
type input "ca-422071"
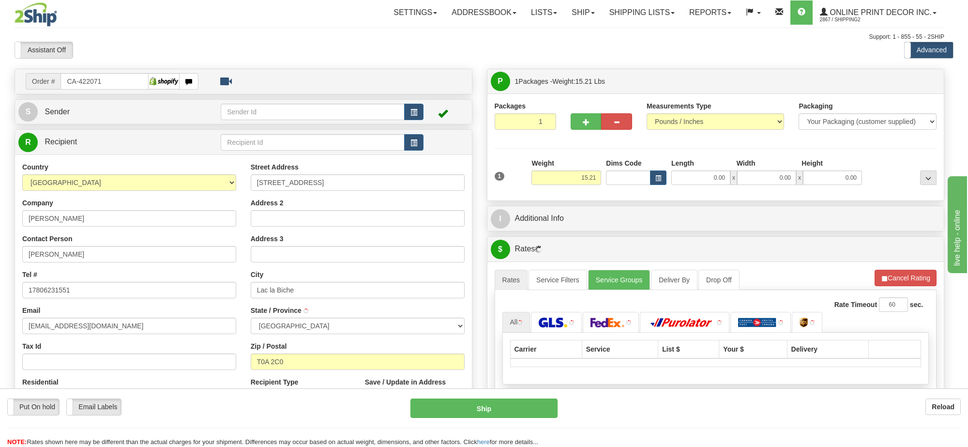
type input "LAC LA BICHE"
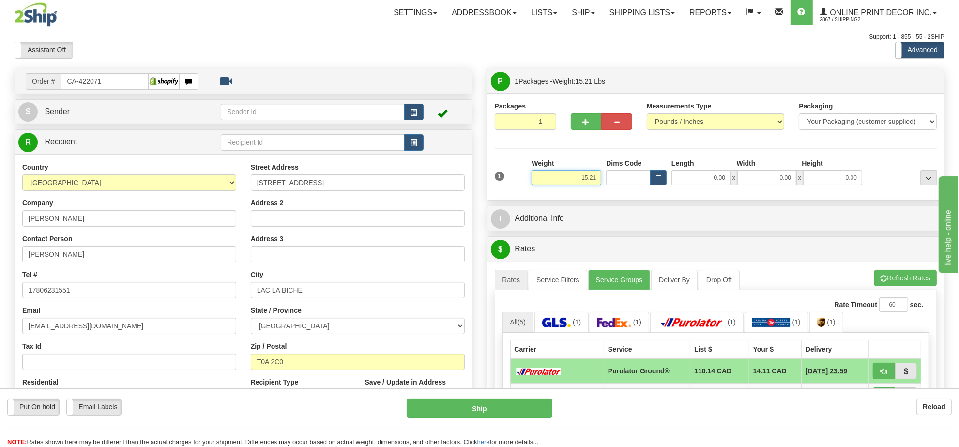
click at [558, 173] on input "15.21" at bounding box center [566, 177] width 70 height 15
type input "9.00"
click at [661, 177] on button "button" at bounding box center [658, 177] width 16 height 15
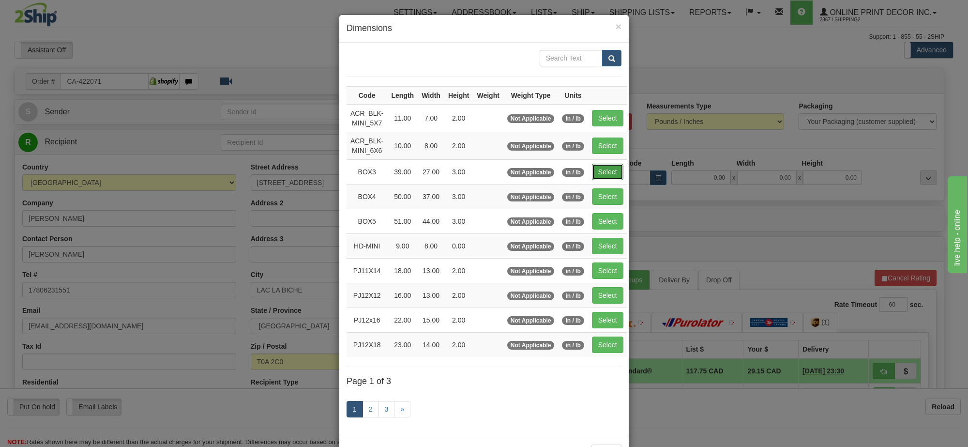
click at [607, 175] on button "Select" at bounding box center [607, 172] width 31 height 16
type input "BOX3"
type input "39.00"
type input "27.00"
type input "3.00"
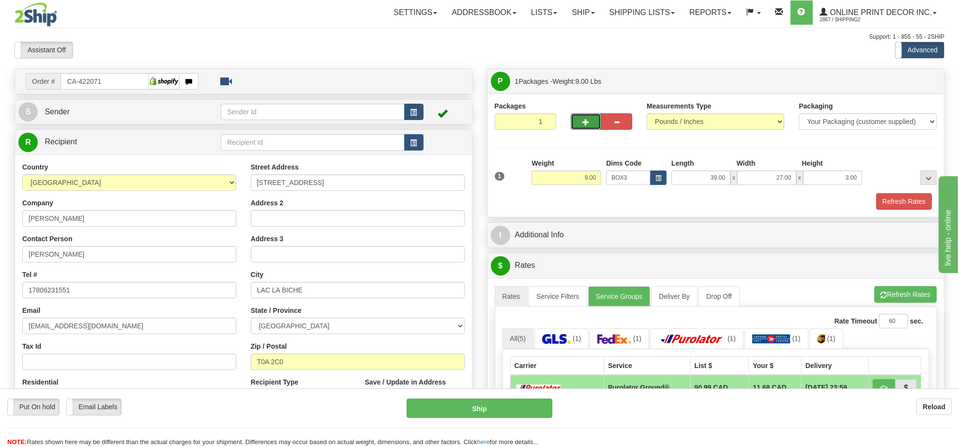
click at [591, 128] on button "button" at bounding box center [586, 121] width 31 height 16
radio input "true"
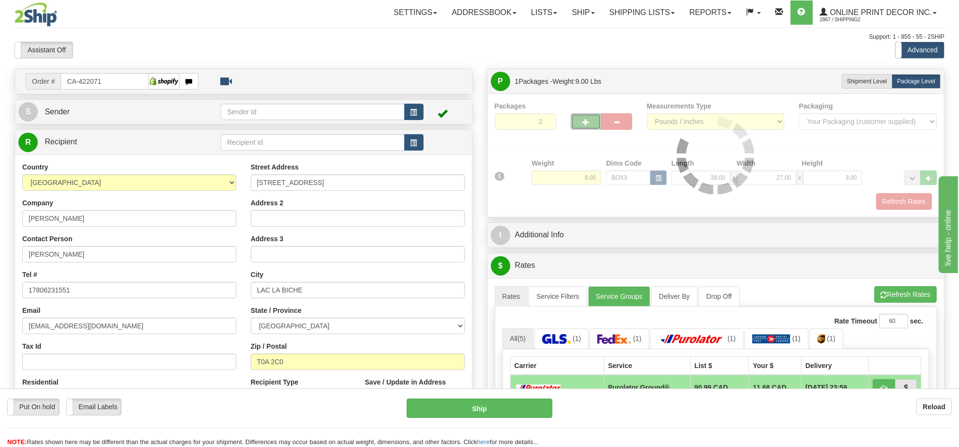
click at [589, 128] on div at bounding box center [716, 155] width 442 height 108
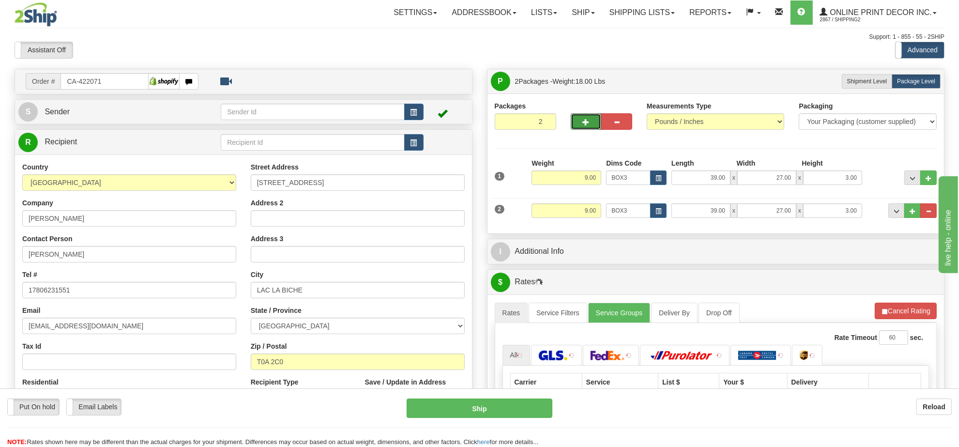
click at [589, 128] on button "button" at bounding box center [586, 121] width 31 height 16
type input "3"
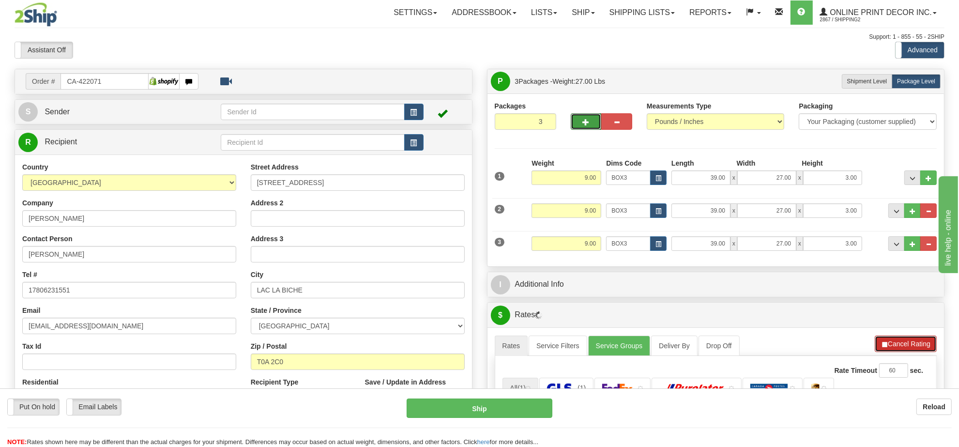
click at [904, 340] on button "Cancel Rating" at bounding box center [905, 343] width 62 height 16
click at [904, 340] on button "Refresh Rates" at bounding box center [905, 343] width 62 height 16
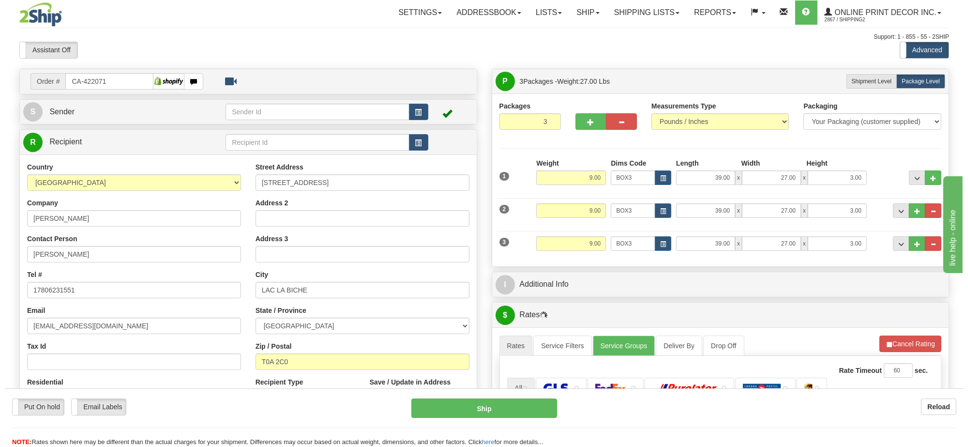
scroll to position [181, 0]
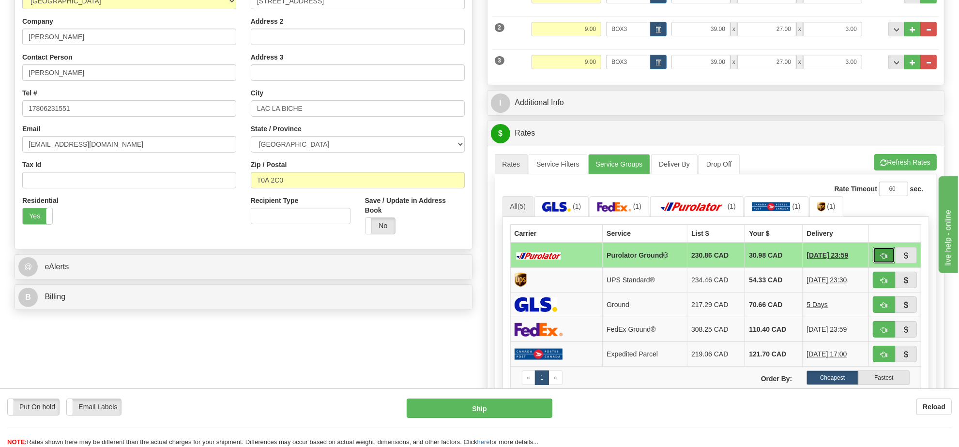
click at [879, 259] on button "button" at bounding box center [883, 255] width 22 height 16
type input "260"
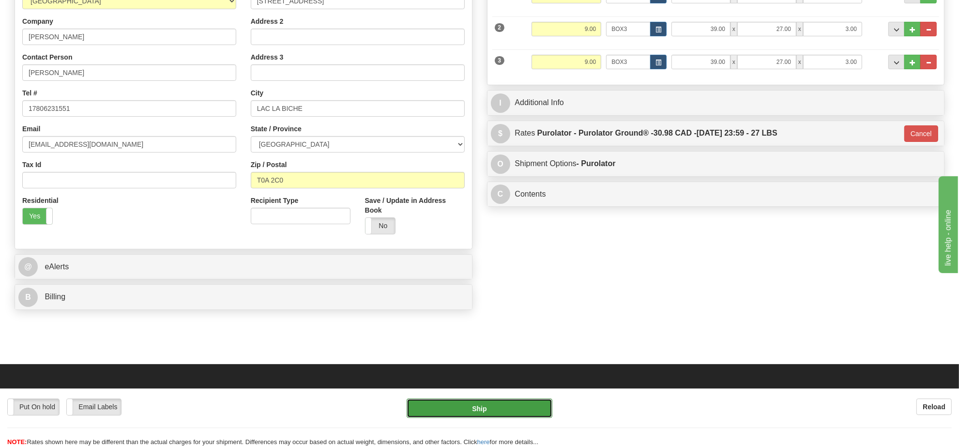
click at [499, 411] on button "Ship" at bounding box center [478, 407] width 145 height 19
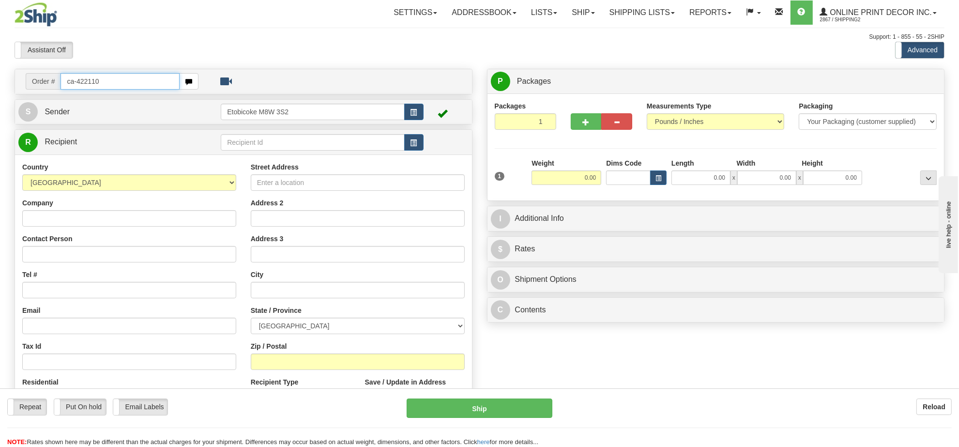
type input "ca-422110"
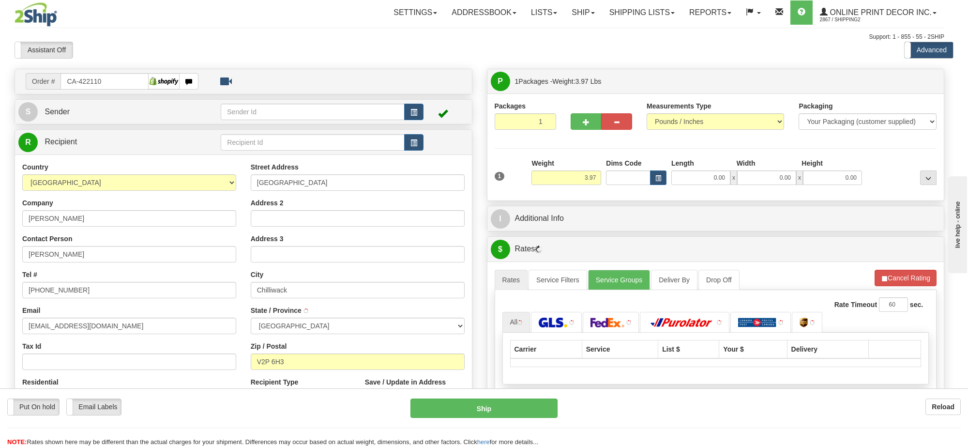
type input "CHILLIWACK"
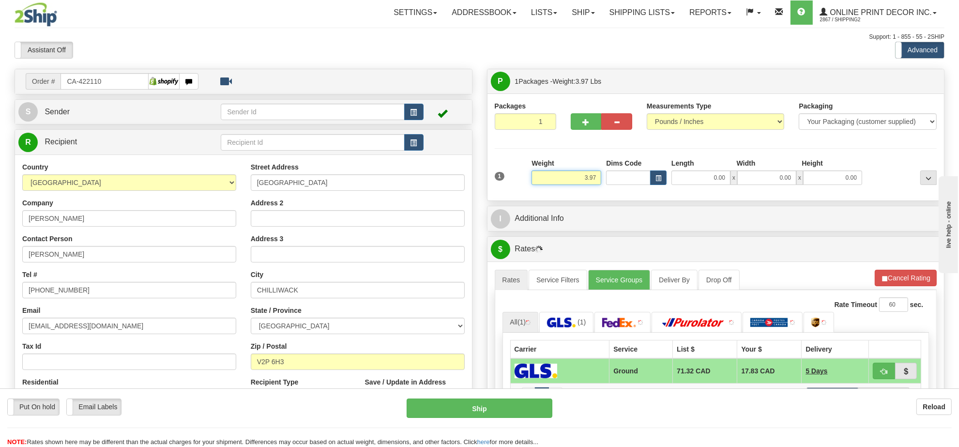
click at [595, 182] on input "3.97" at bounding box center [566, 177] width 70 height 15
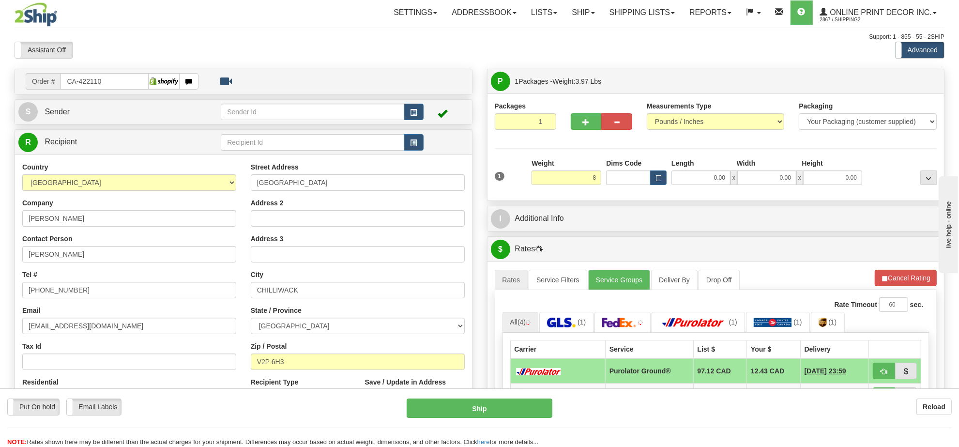
type input "8.00"
click at [666, 182] on div "Dims Code" at bounding box center [635, 171] width 65 height 27
click at [663, 182] on button "button" at bounding box center [658, 177] width 16 height 15
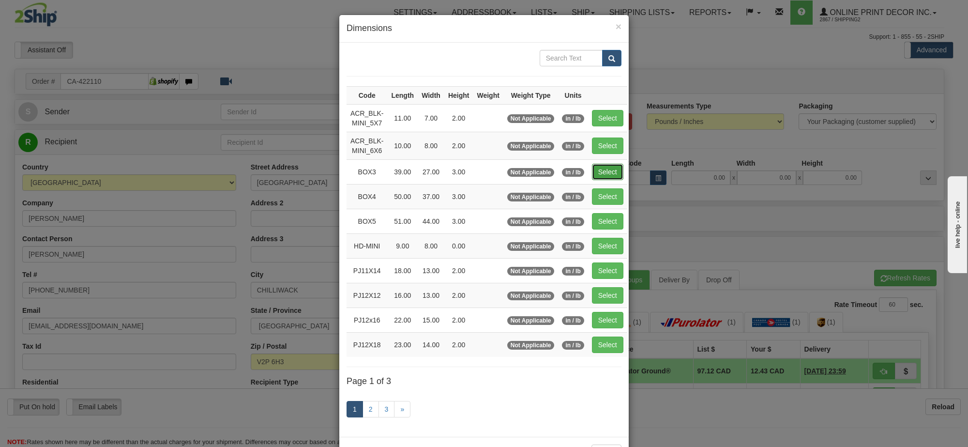
click at [603, 172] on button "Select" at bounding box center [607, 172] width 31 height 16
type input "BOX3"
type input "39.00"
type input "27.00"
type input "3.00"
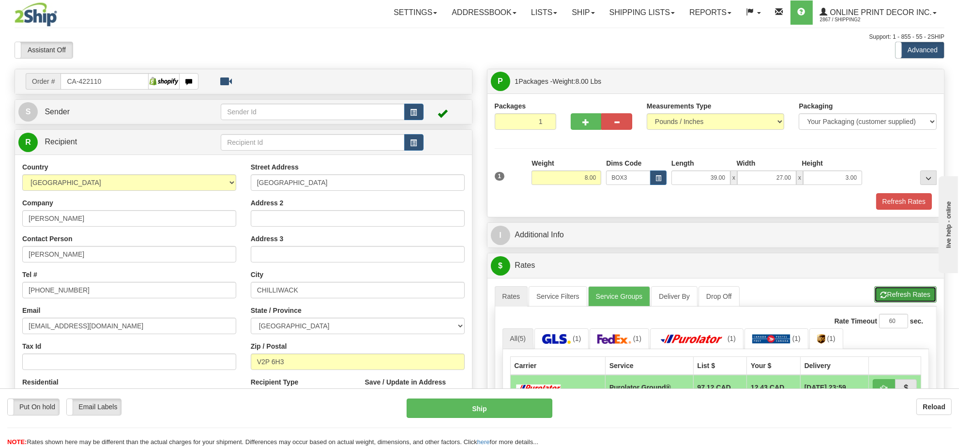
click at [915, 299] on button "Refresh Rates" at bounding box center [905, 294] width 62 height 16
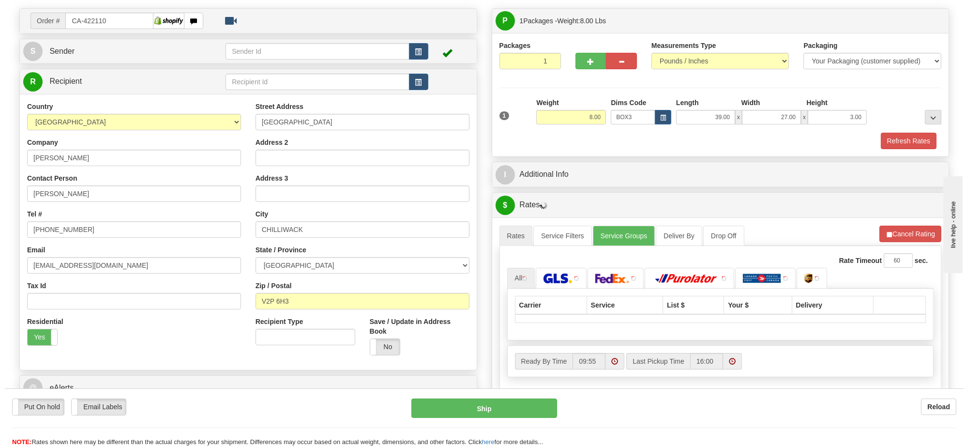
scroll to position [181, 0]
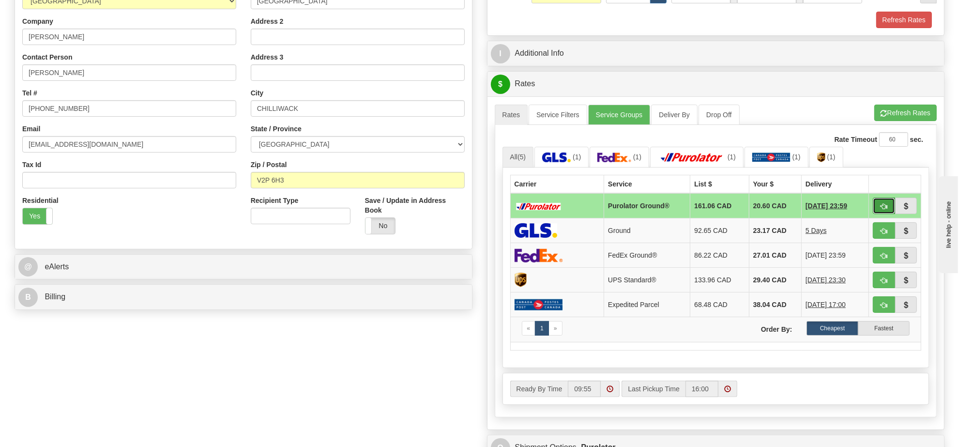
click at [883, 209] on span "button" at bounding box center [883, 206] width 7 height 6
type input "260"
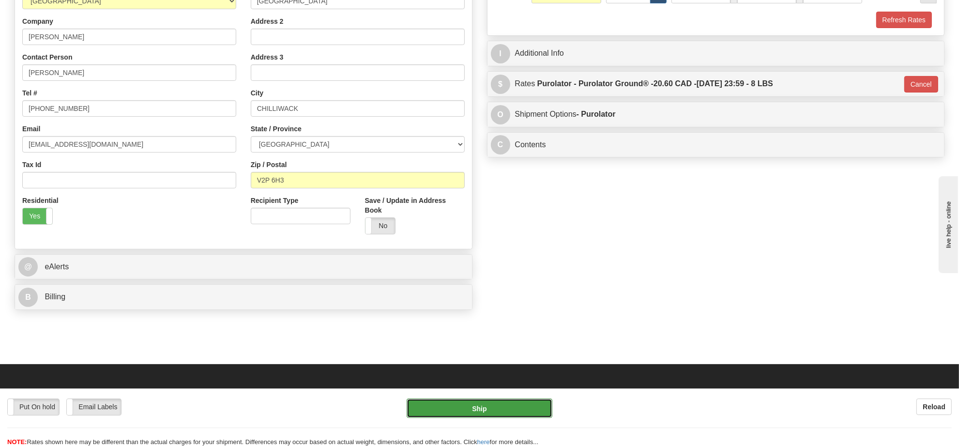
click at [451, 409] on button "Ship" at bounding box center [478, 407] width 145 height 19
